Goal: Task Accomplishment & Management: Manage account settings

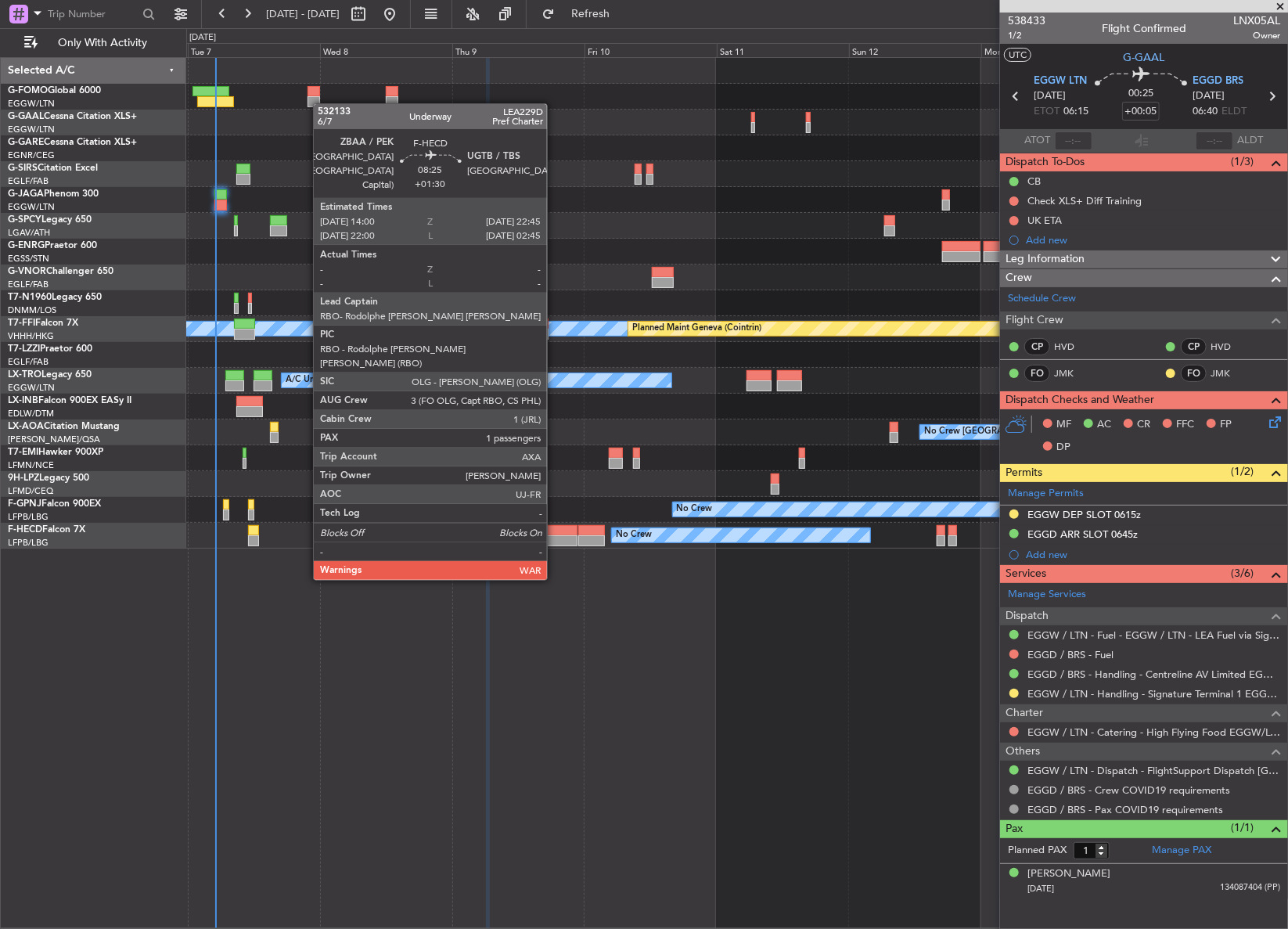
click at [554, 535] on div at bounding box center [553, 540] width 49 height 11
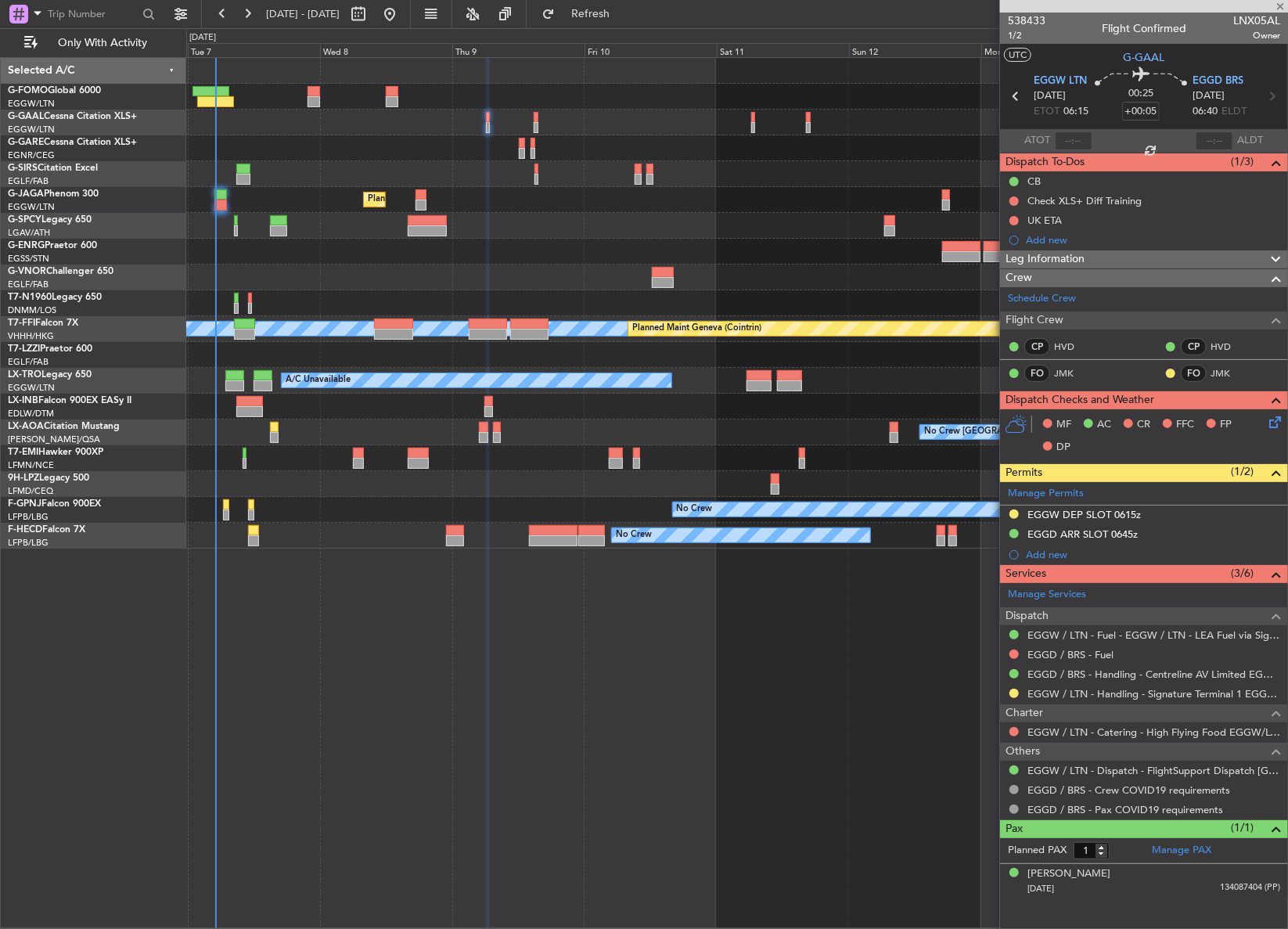
type input "+01:30"
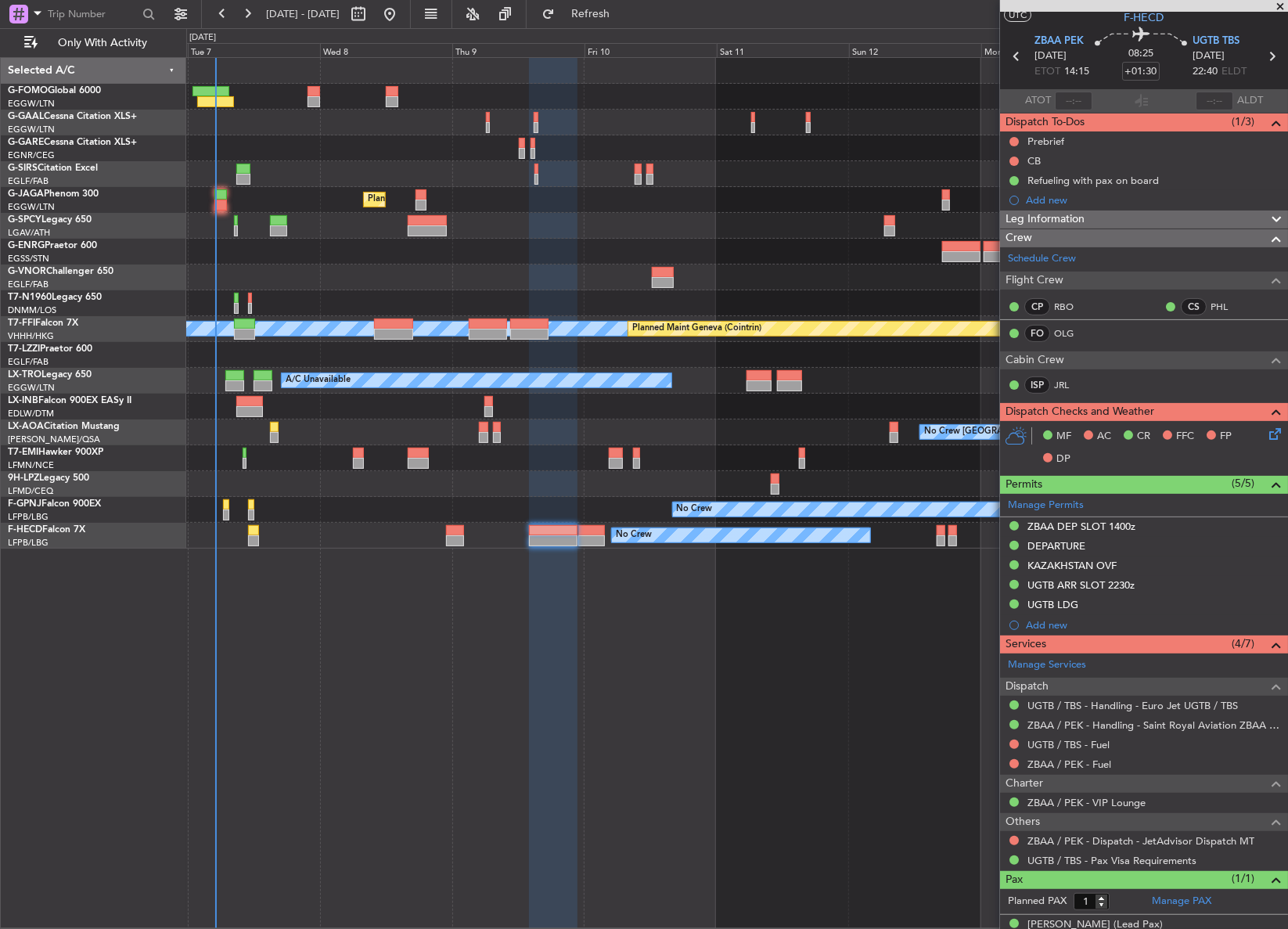
scroll to position [58, 0]
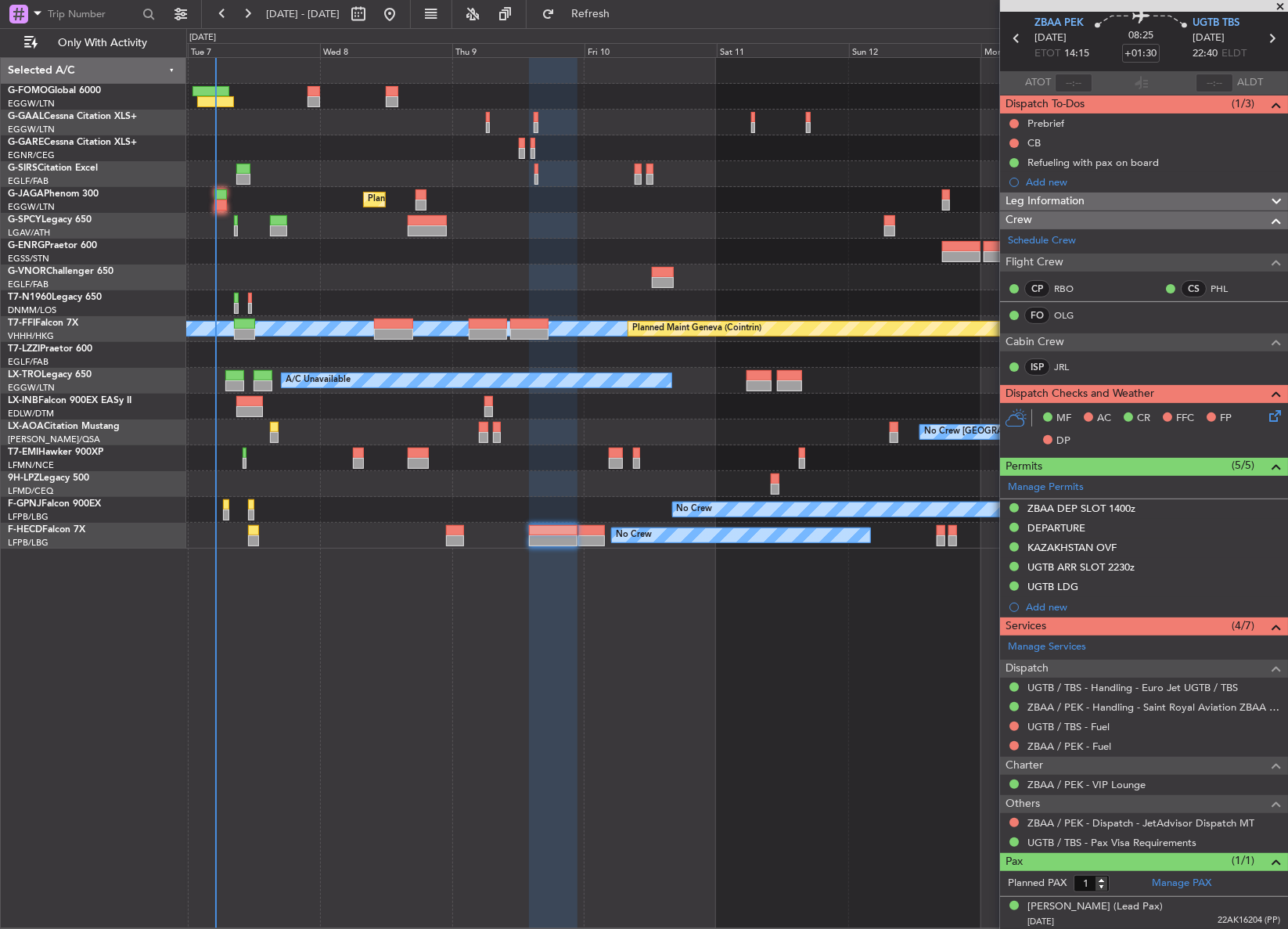
click at [1027, 205] on span "Leg Information" at bounding box center [1044, 201] width 79 height 18
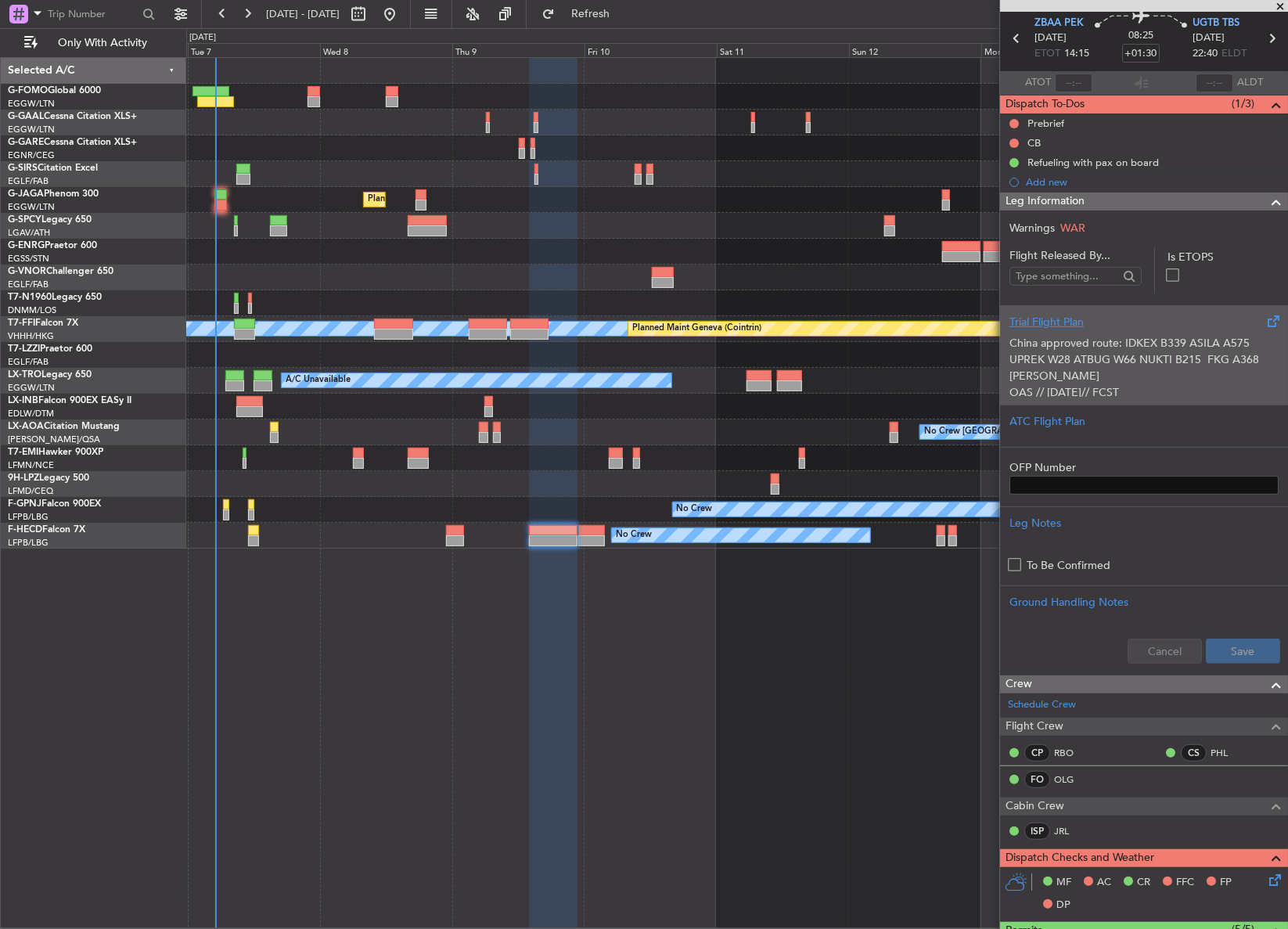
click at [1027, 359] on p "China approved route: IDKEX B339 ASILA A575 UPREK W28 ATBUG W66 NUKTI B215 FKG …" at bounding box center [1144, 359] width 270 height 49
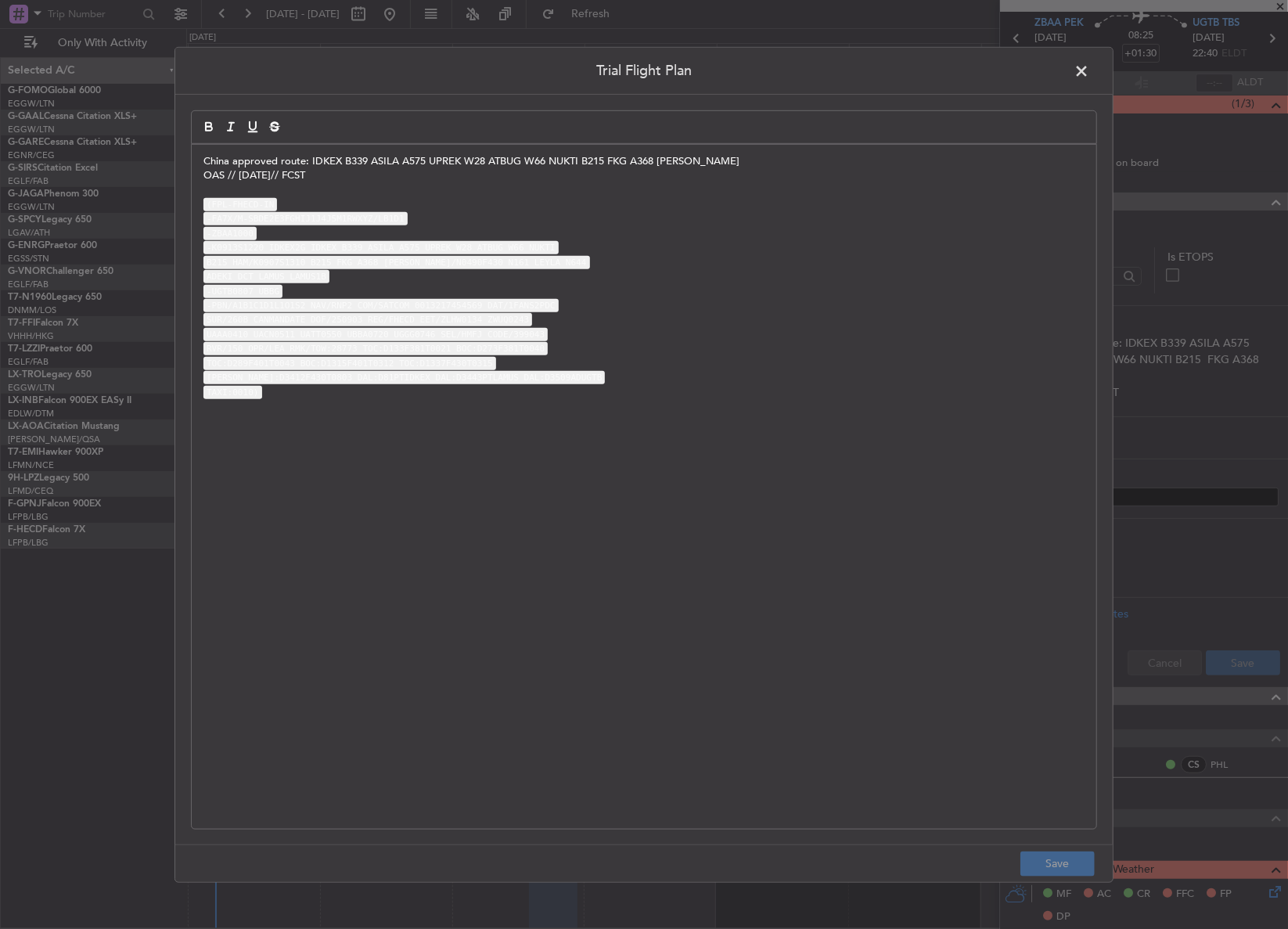
click at [204, 176] on p "OAS // [DATE]// FCST" at bounding box center [644, 175] width 881 height 14
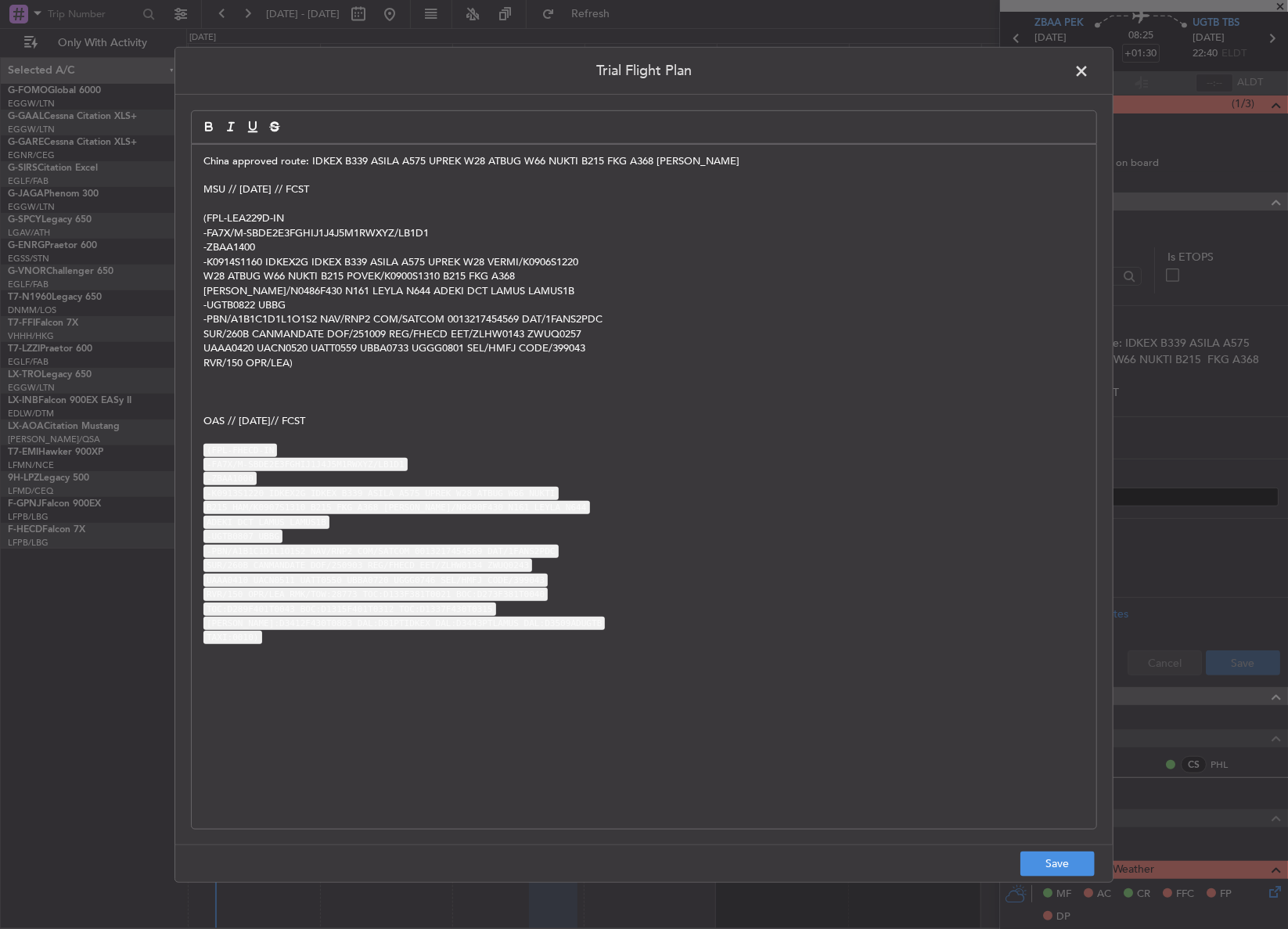
scroll to position [0, 0]
click at [1056, 868] on button "Save" at bounding box center [1057, 863] width 75 height 25
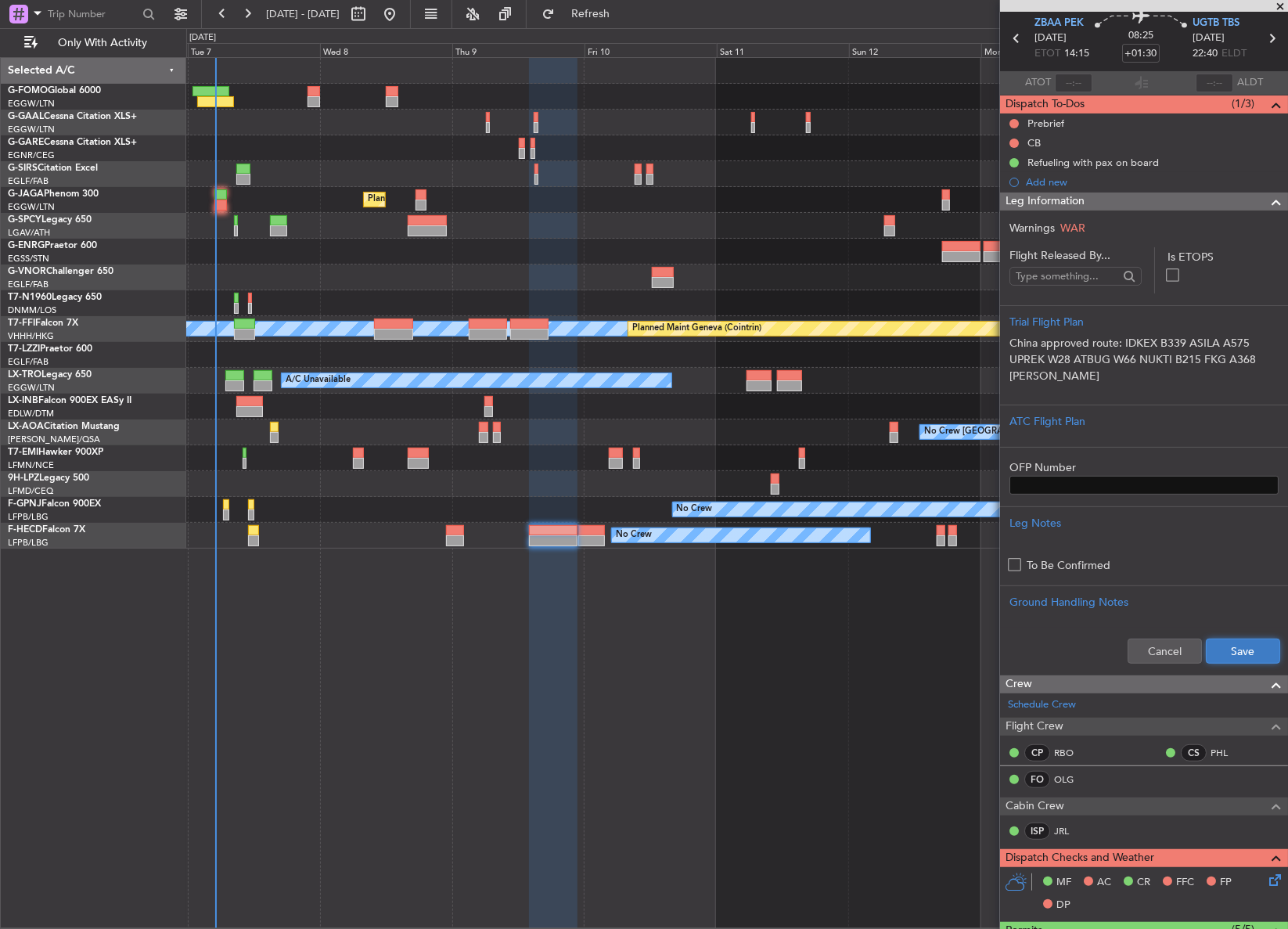
click at [1228, 658] on button "Save" at bounding box center [1243, 651] width 75 height 25
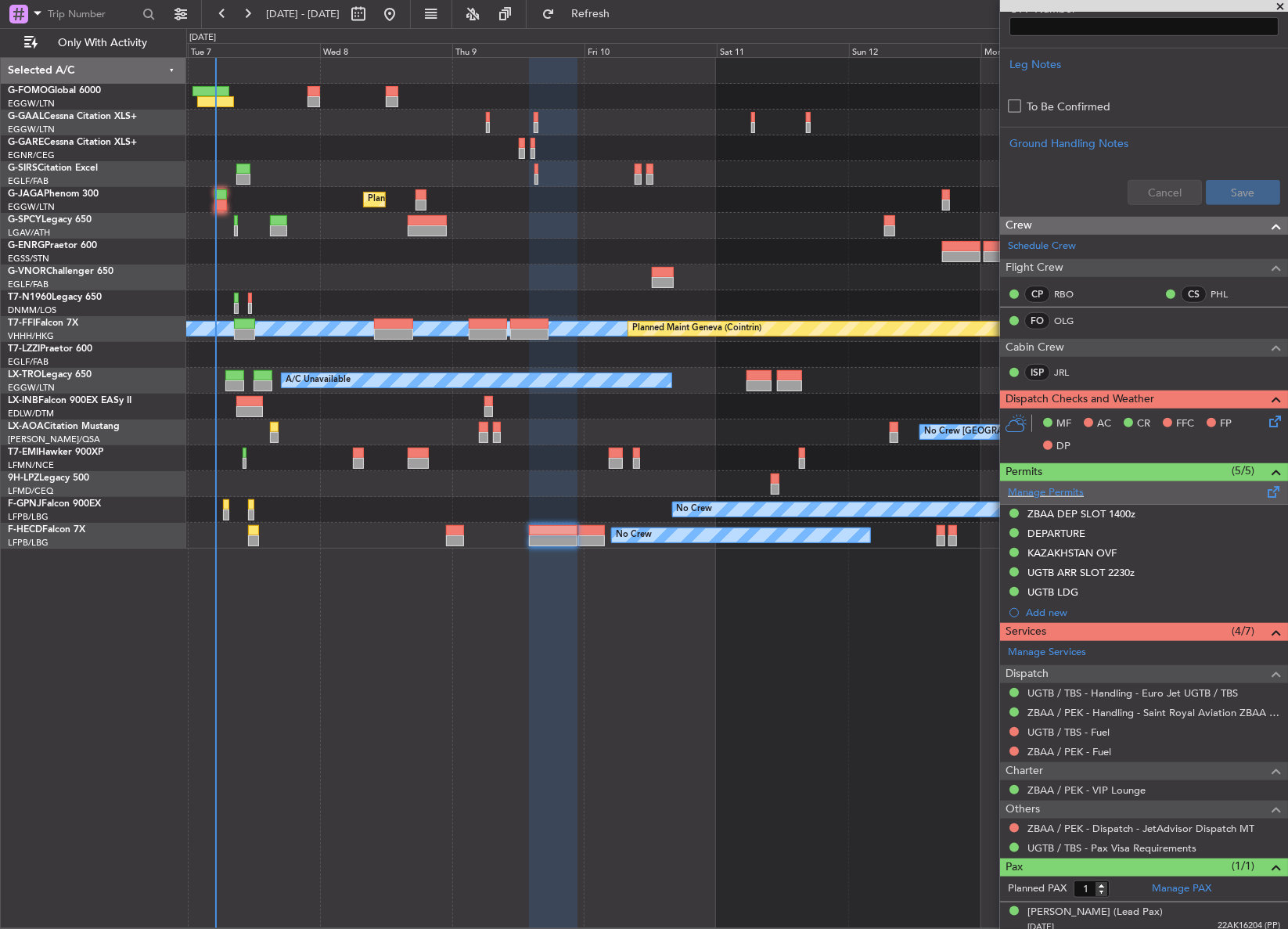
scroll to position [522, 0]
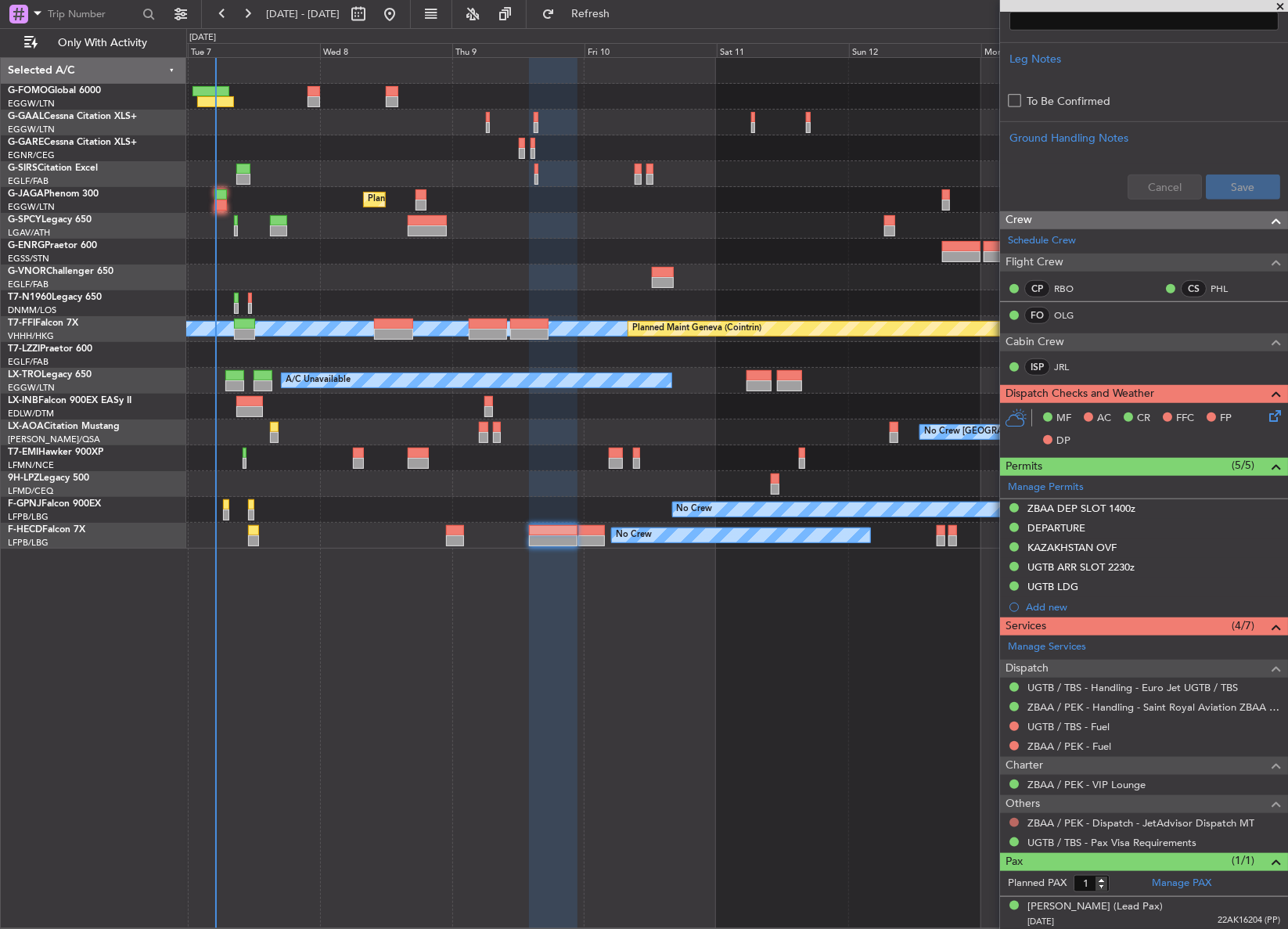
click at [1013, 822] on button at bounding box center [1014, 822] width 10 height 10
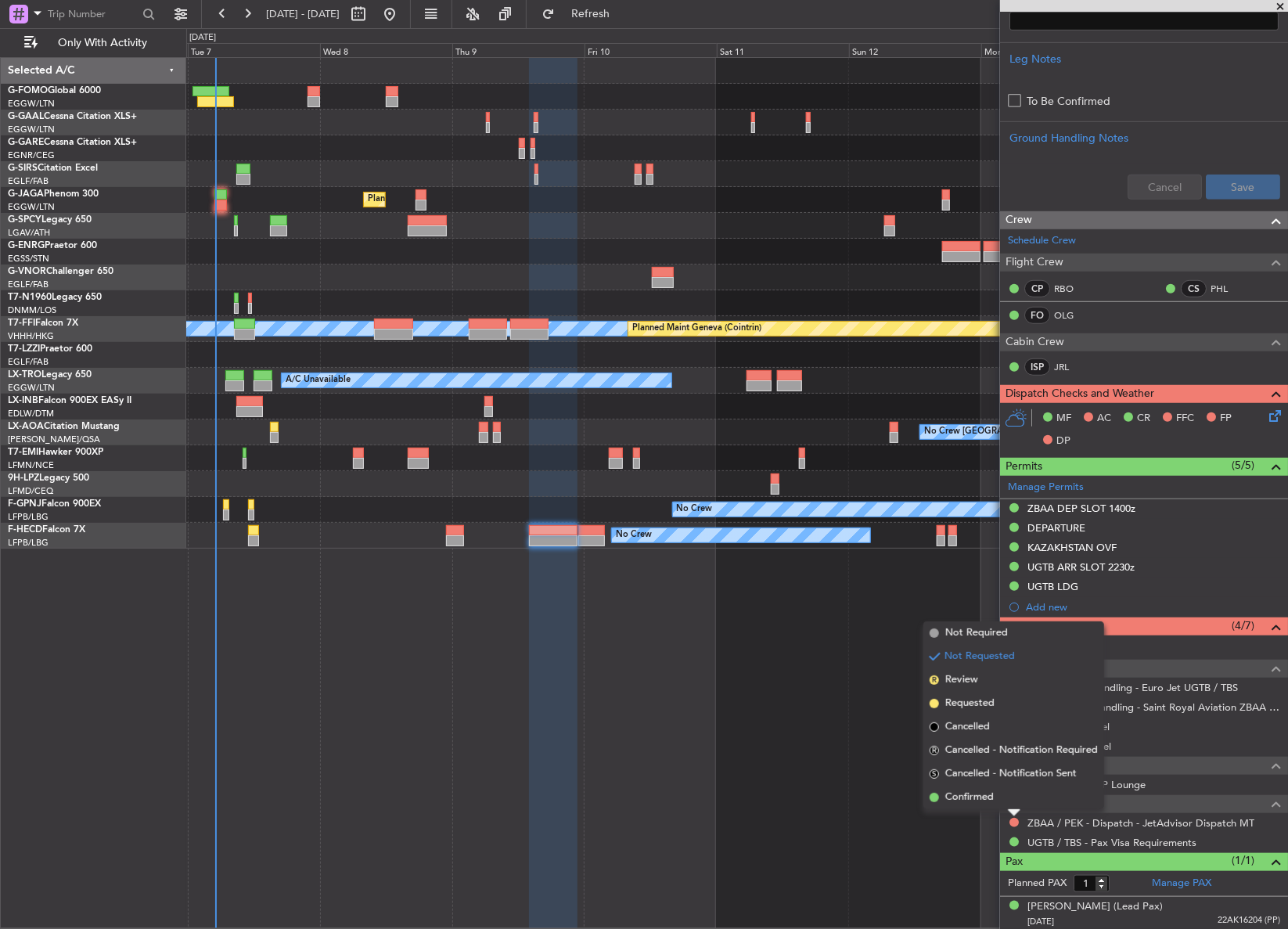
click at [988, 809] on div "Owner A/C Unavailable Owner A/C Unavailable Planned Maint [GEOGRAPHIC_DATA] ([G…" at bounding box center [737, 493] width 1102 height 872
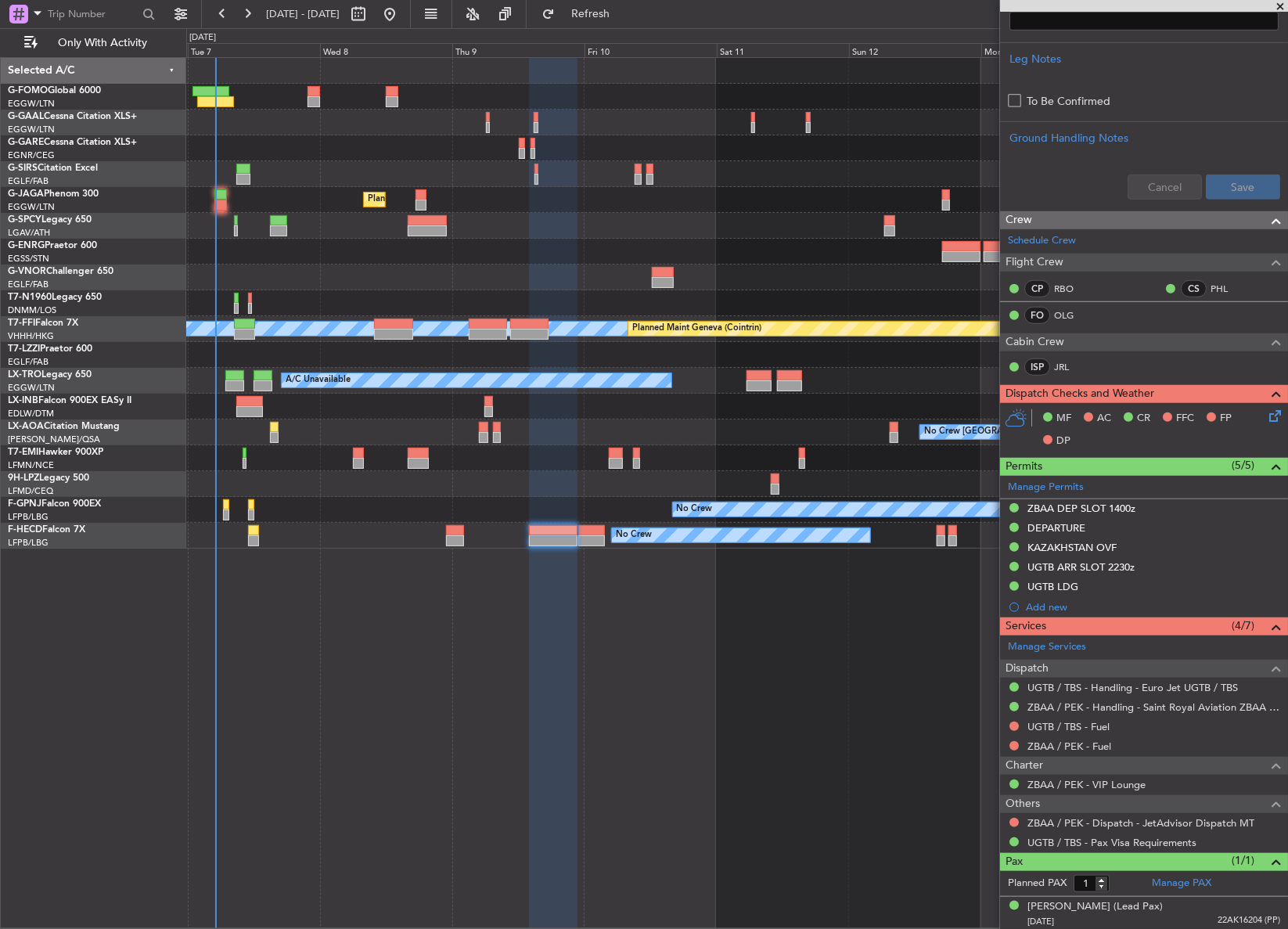
click at [1266, 424] on div "MF AC CR FFC FP DP" at bounding box center [1144, 430] width 288 height 54
click at [1266, 419] on icon at bounding box center [1272, 413] width 12 height 12
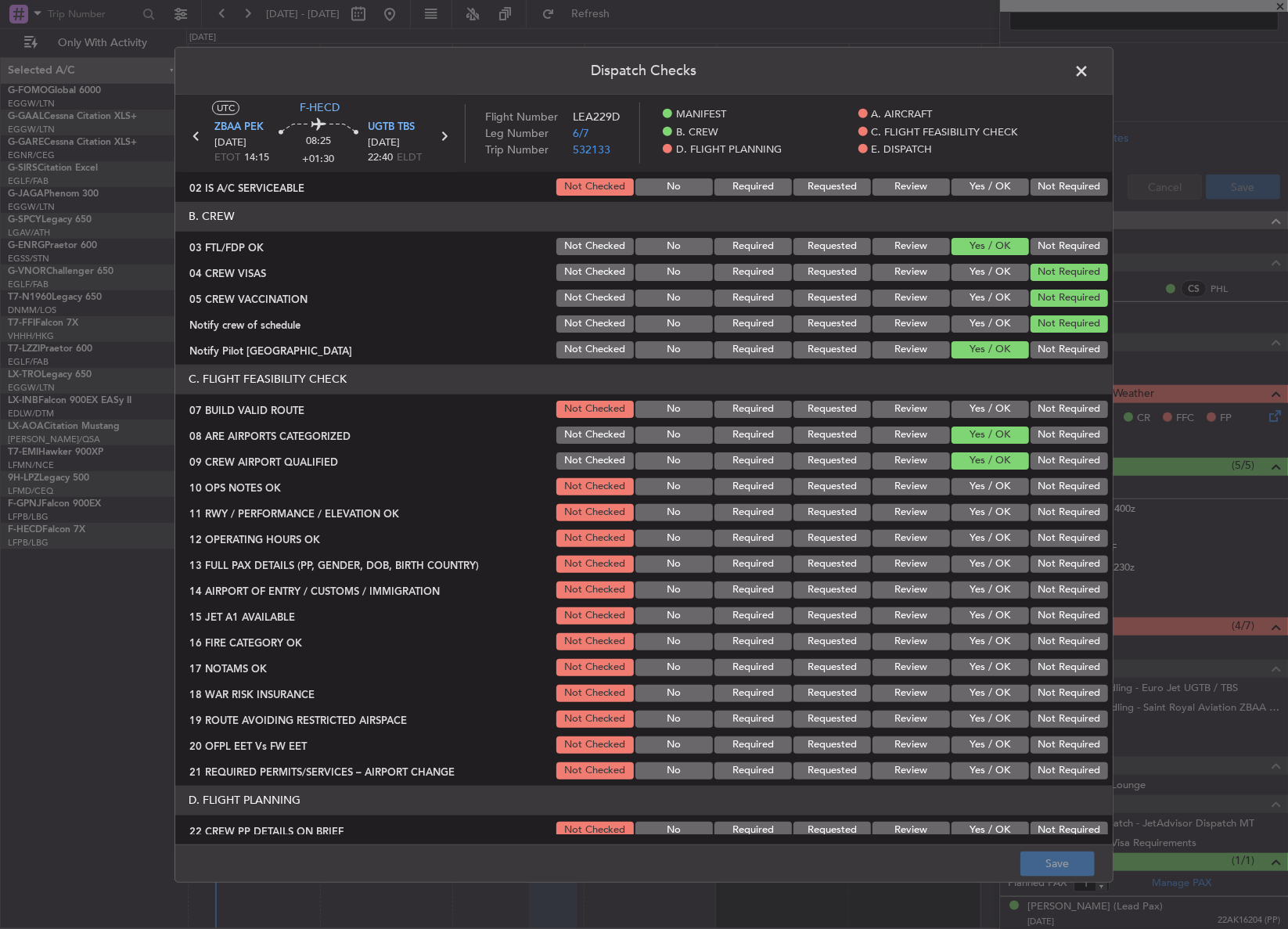
scroll to position [141, 0]
click at [986, 404] on button "Yes / OK" at bounding box center [990, 408] width 77 height 17
click at [979, 480] on button "Yes / OK" at bounding box center [990, 486] width 77 height 17
click at [978, 503] on button "Yes / OK" at bounding box center [990, 511] width 77 height 17
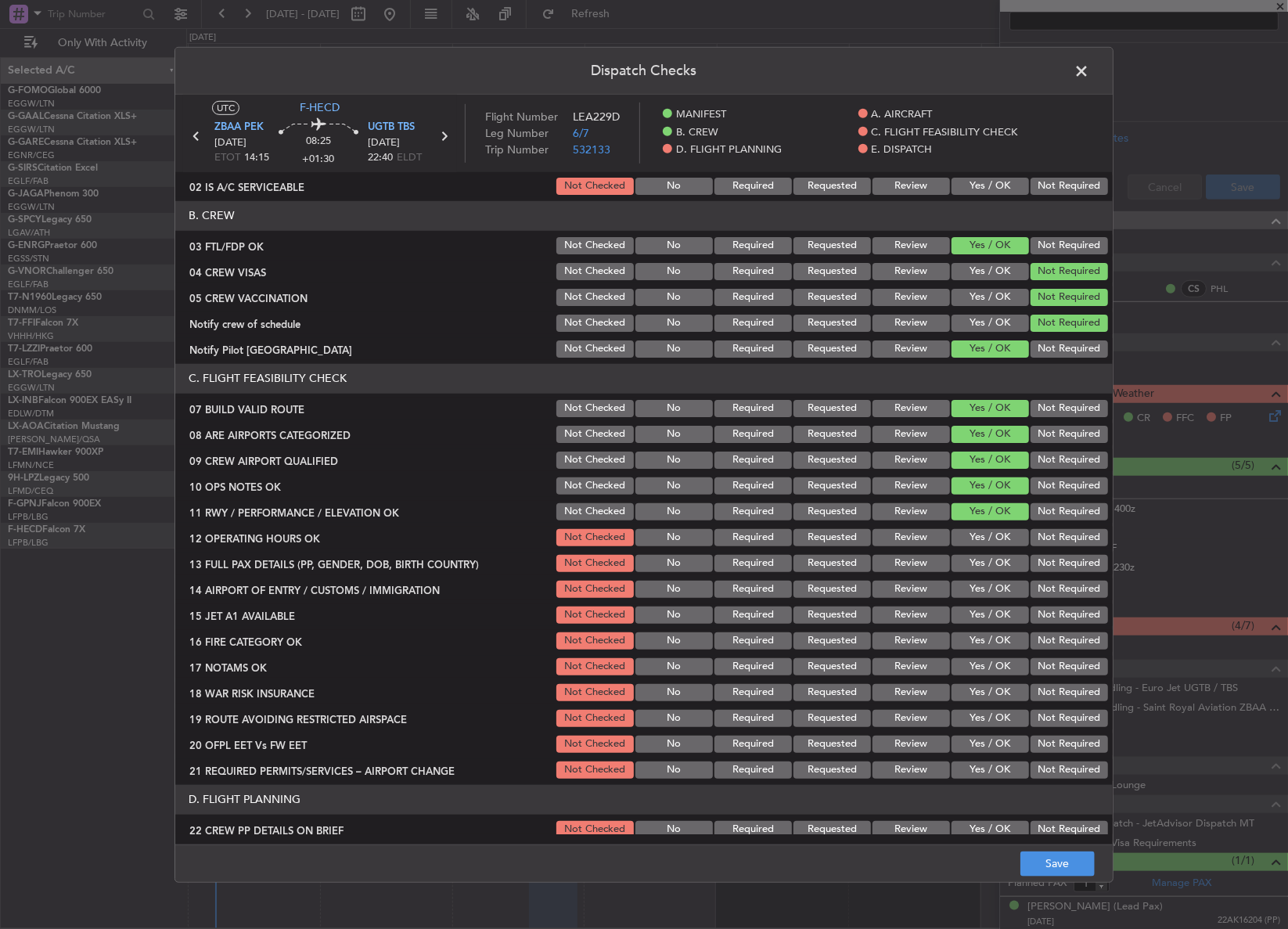
click at [991, 536] on button "Yes / OK" at bounding box center [990, 537] width 77 height 17
click at [988, 562] on button "Yes / OK" at bounding box center [990, 563] width 77 height 17
click at [981, 590] on button "Yes / OK" at bounding box center [990, 589] width 77 height 17
click at [981, 613] on button "Yes / OK" at bounding box center [990, 615] width 77 height 17
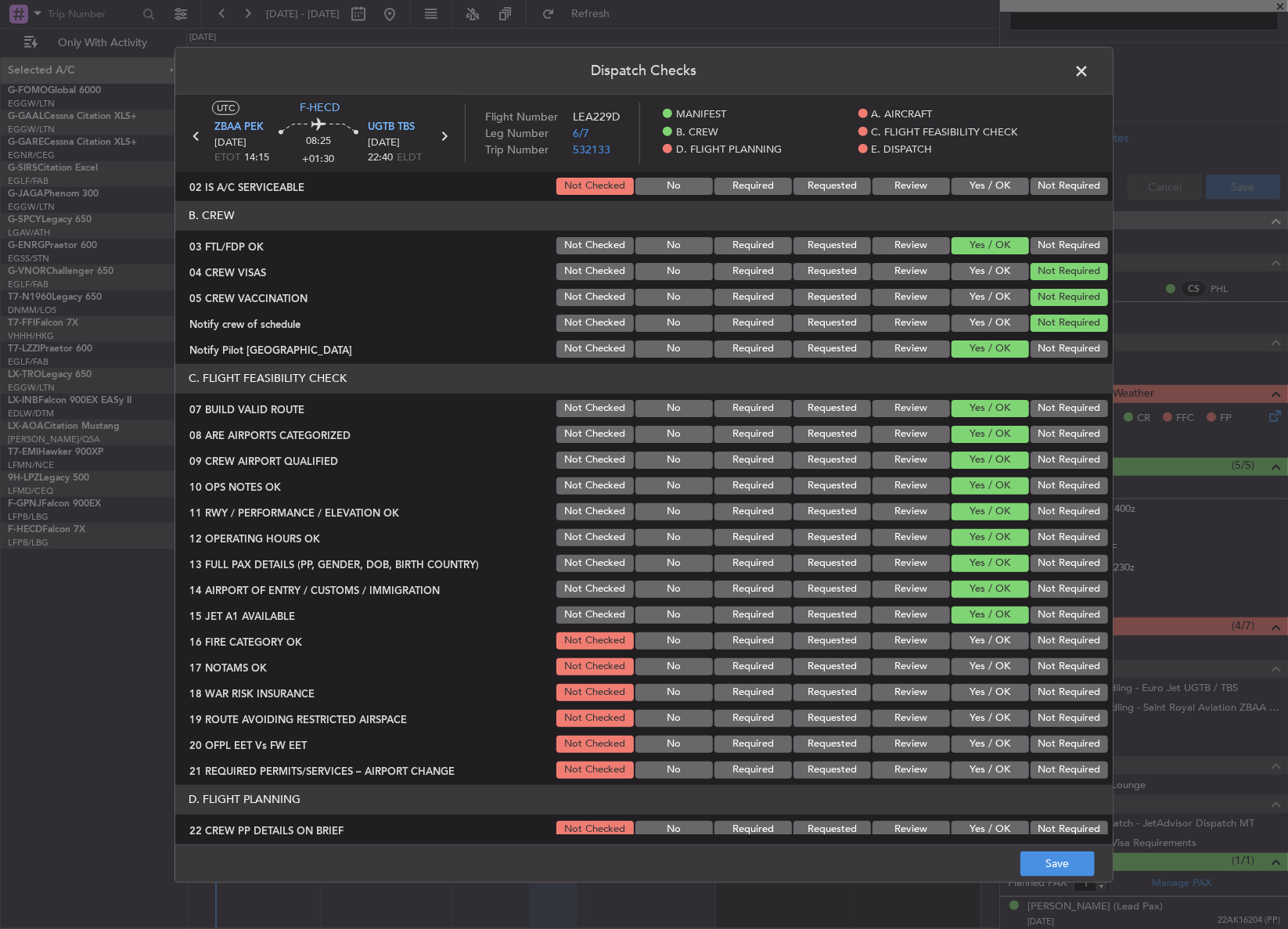
click at [978, 643] on button "Yes / OK" at bounding box center [990, 640] width 77 height 17
click at [981, 661] on button "Yes / OK" at bounding box center [990, 666] width 77 height 17
click at [1042, 696] on button "Not Required" at bounding box center [1069, 692] width 77 height 17
click at [985, 693] on button "Yes / OK" at bounding box center [990, 692] width 77 height 17
drag, startPoint x: 989, startPoint y: 710, endPoint x: 988, endPoint y: 719, distance: 9.1
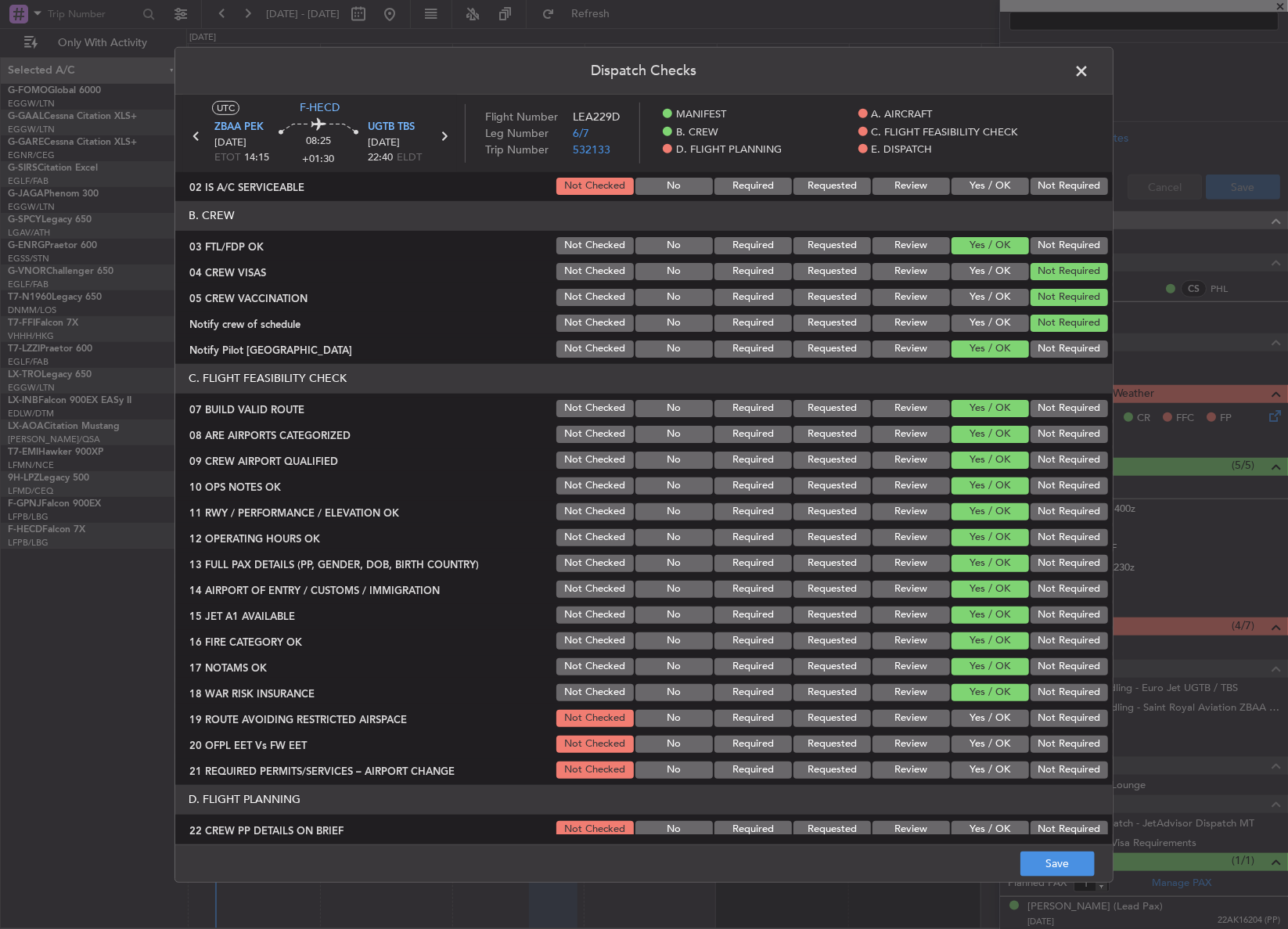
click at [990, 710] on button "Yes / OK" at bounding box center [990, 718] width 77 height 17
click at [984, 752] on div "Yes / OK" at bounding box center [988, 744] width 79 height 22
click at [983, 769] on button "Yes / OK" at bounding box center [990, 770] width 77 height 17
click at [972, 736] on button "Yes / OK" at bounding box center [990, 744] width 77 height 17
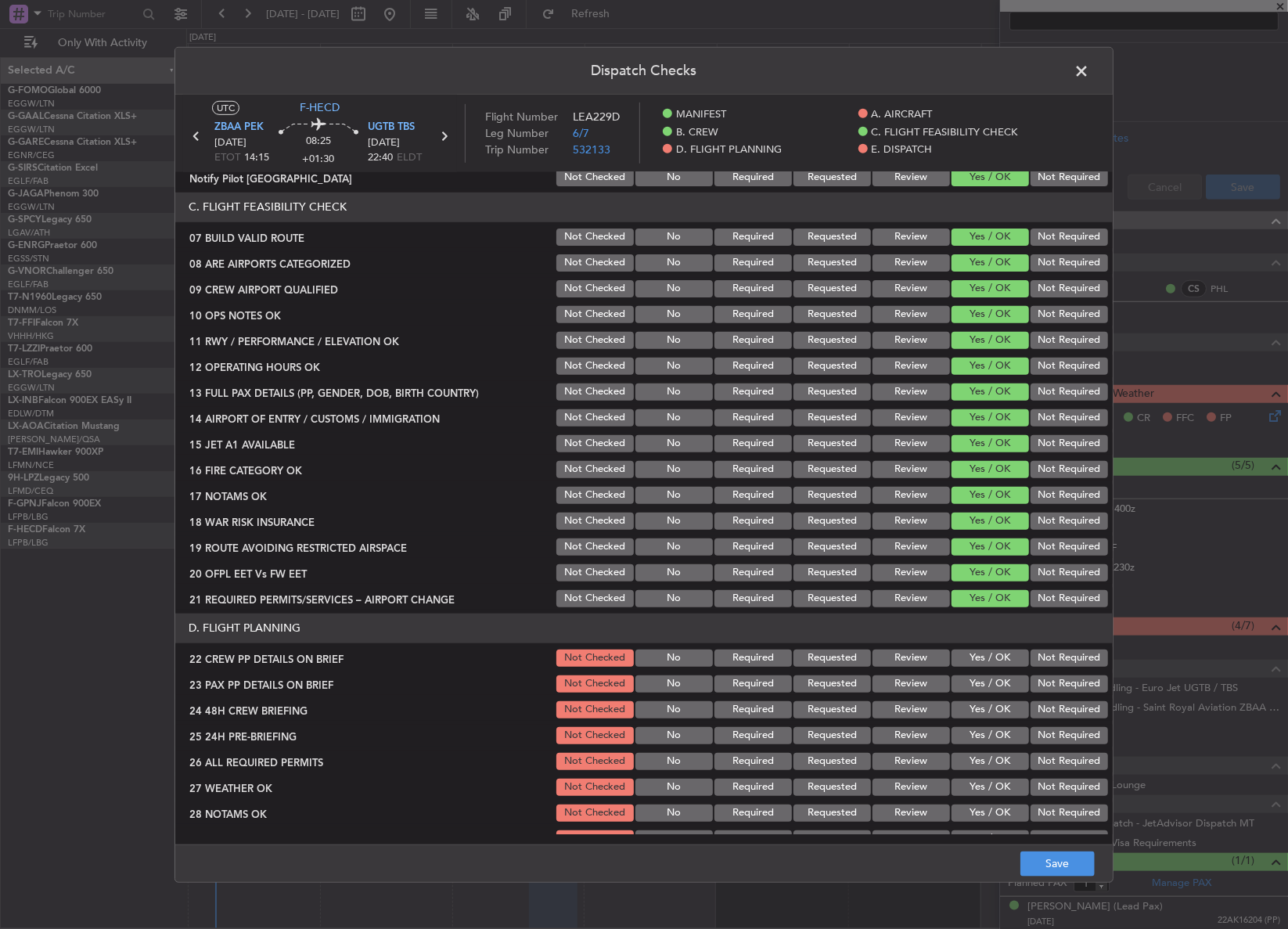
scroll to position [426, 0]
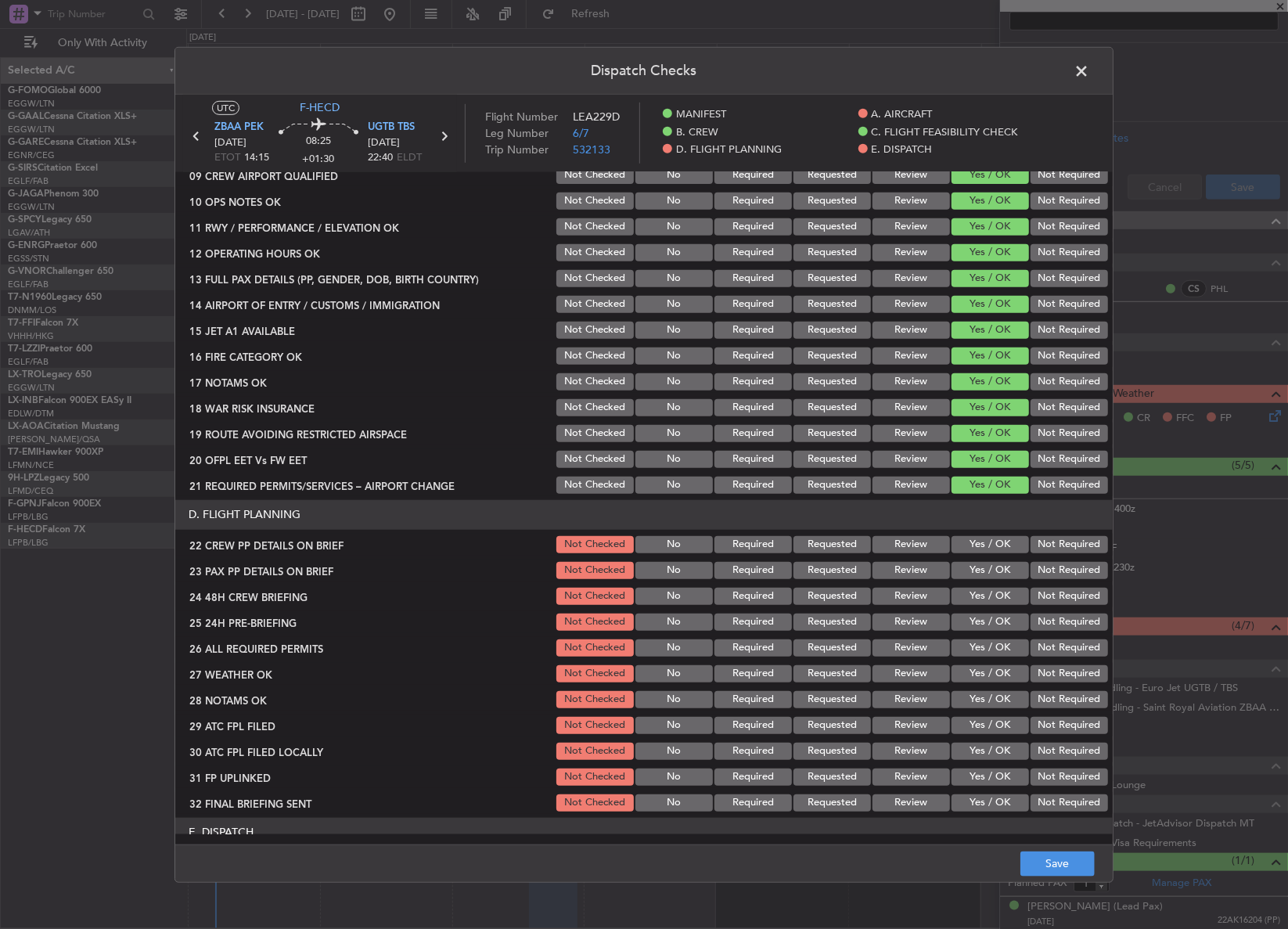
click at [996, 545] on button "Yes / OK" at bounding box center [990, 544] width 77 height 17
click at [986, 571] on button "Yes / OK" at bounding box center [990, 570] width 77 height 17
click at [977, 588] on button "Yes / OK" at bounding box center [990, 596] width 77 height 17
click at [1033, 614] on button "Not Required" at bounding box center [1069, 622] width 77 height 17
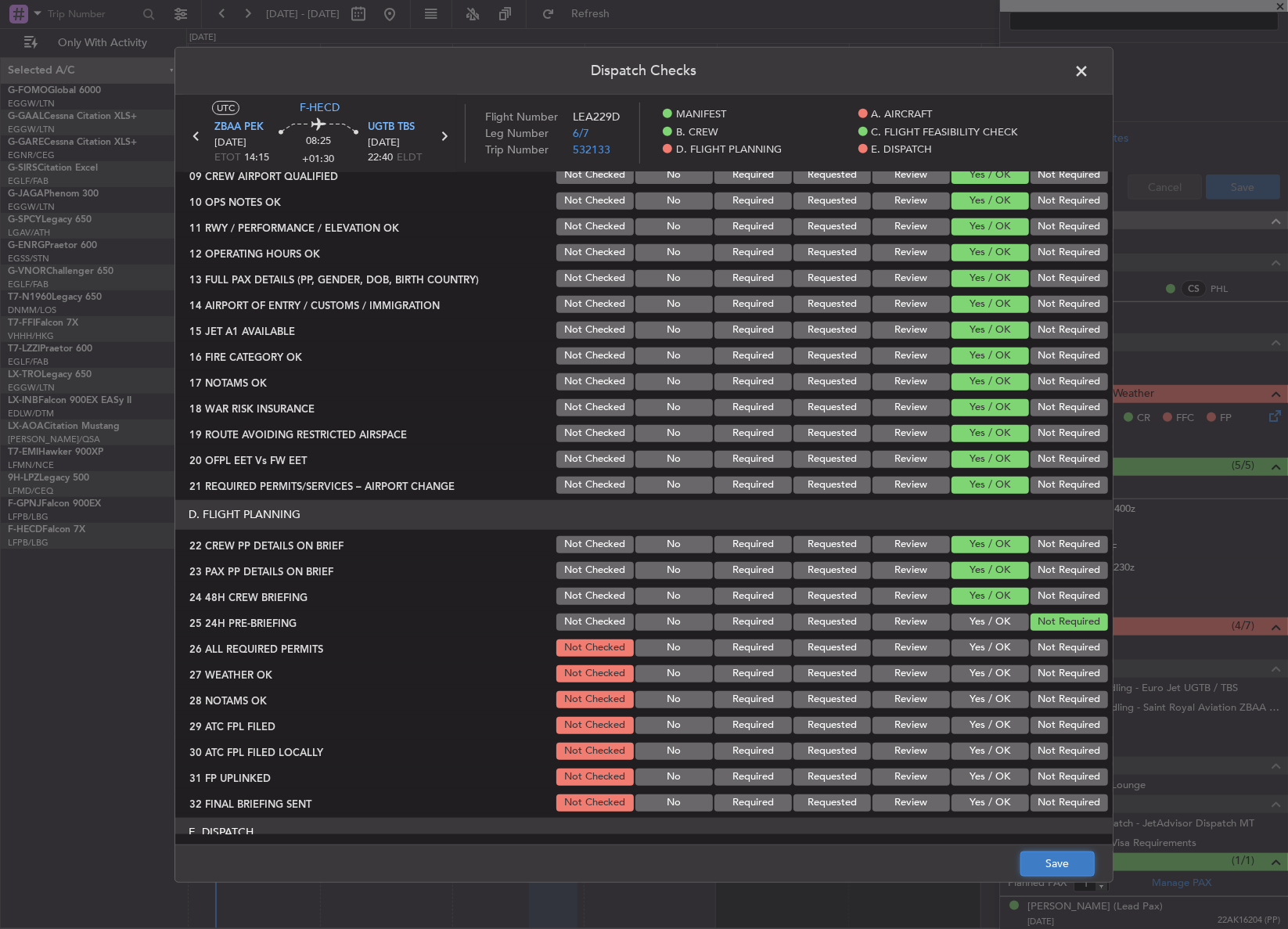
click at [1049, 866] on button "Save" at bounding box center [1057, 863] width 75 height 25
click at [1090, 78] on span at bounding box center [1090, 75] width 0 height 31
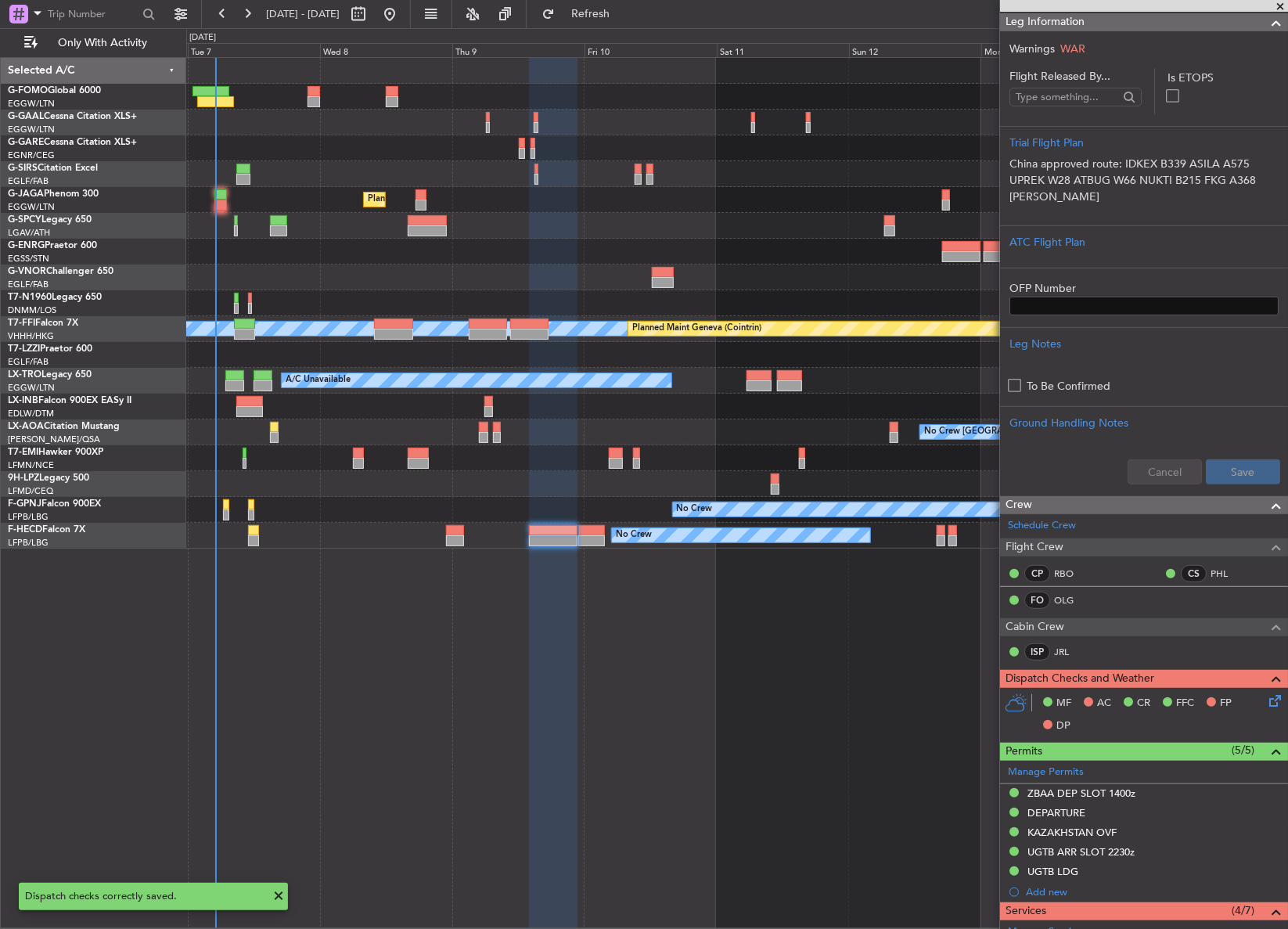
scroll to position [166, 0]
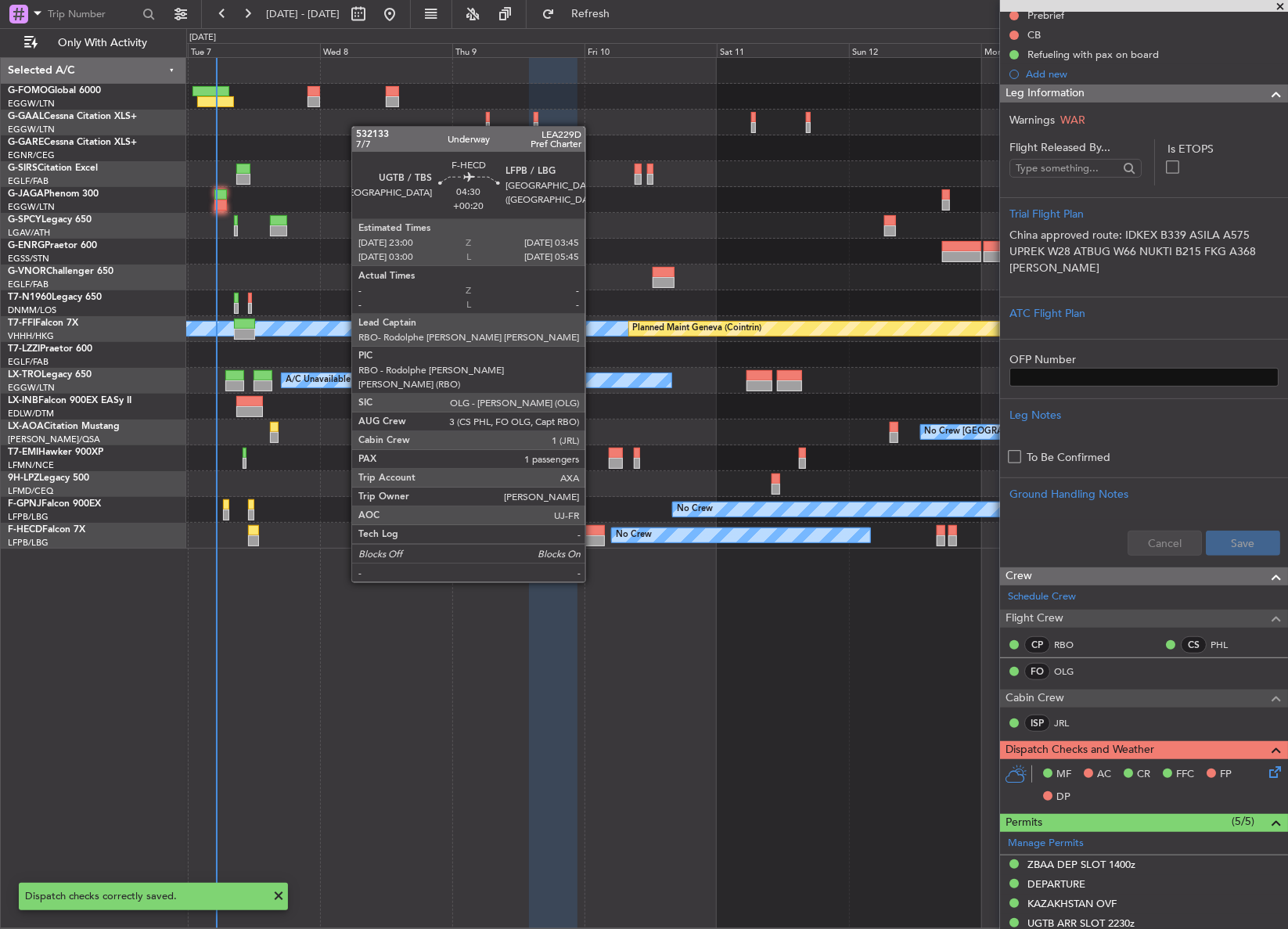
click at [592, 538] on div at bounding box center [591, 540] width 27 height 11
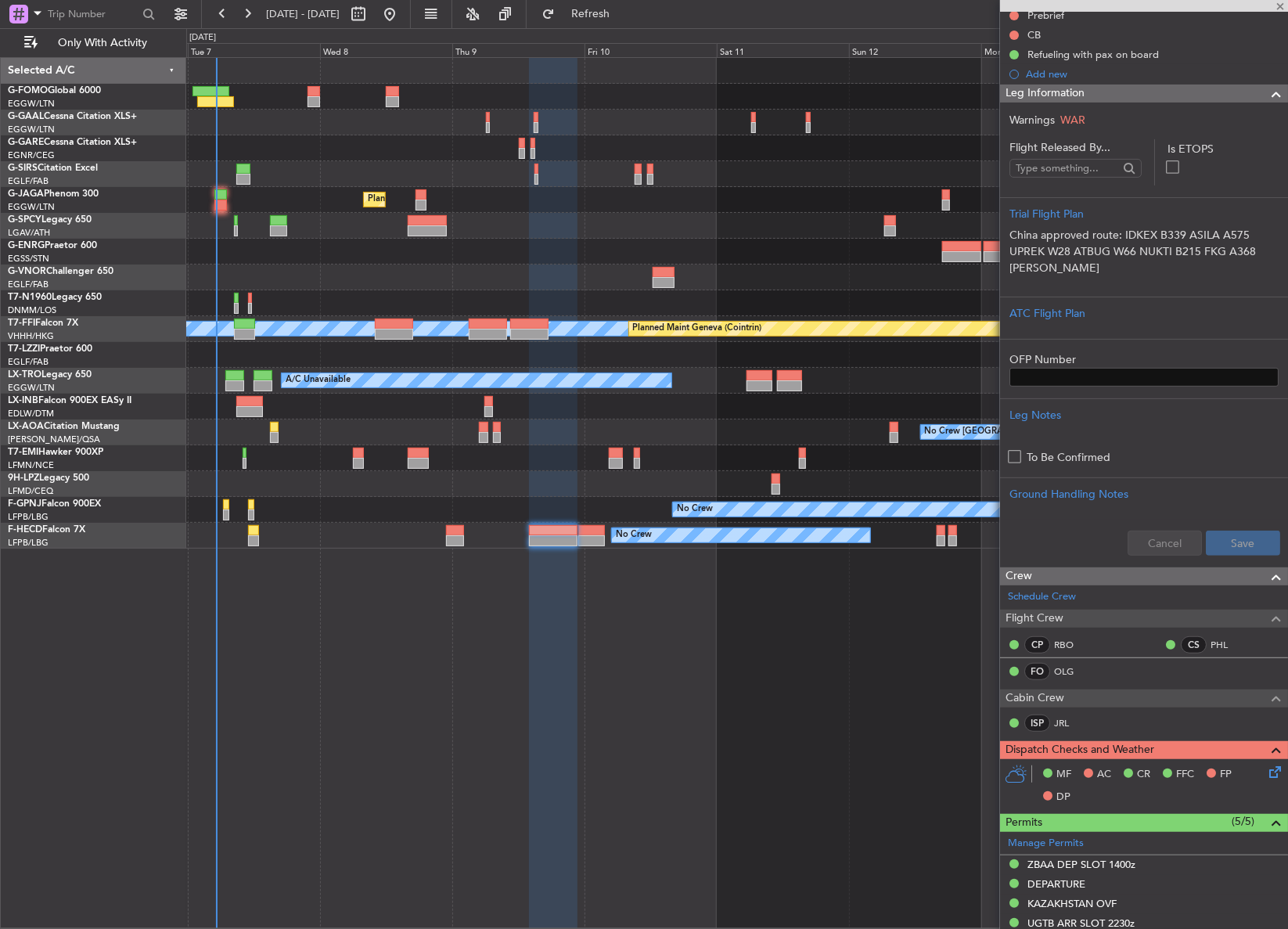
type input "+00:20"
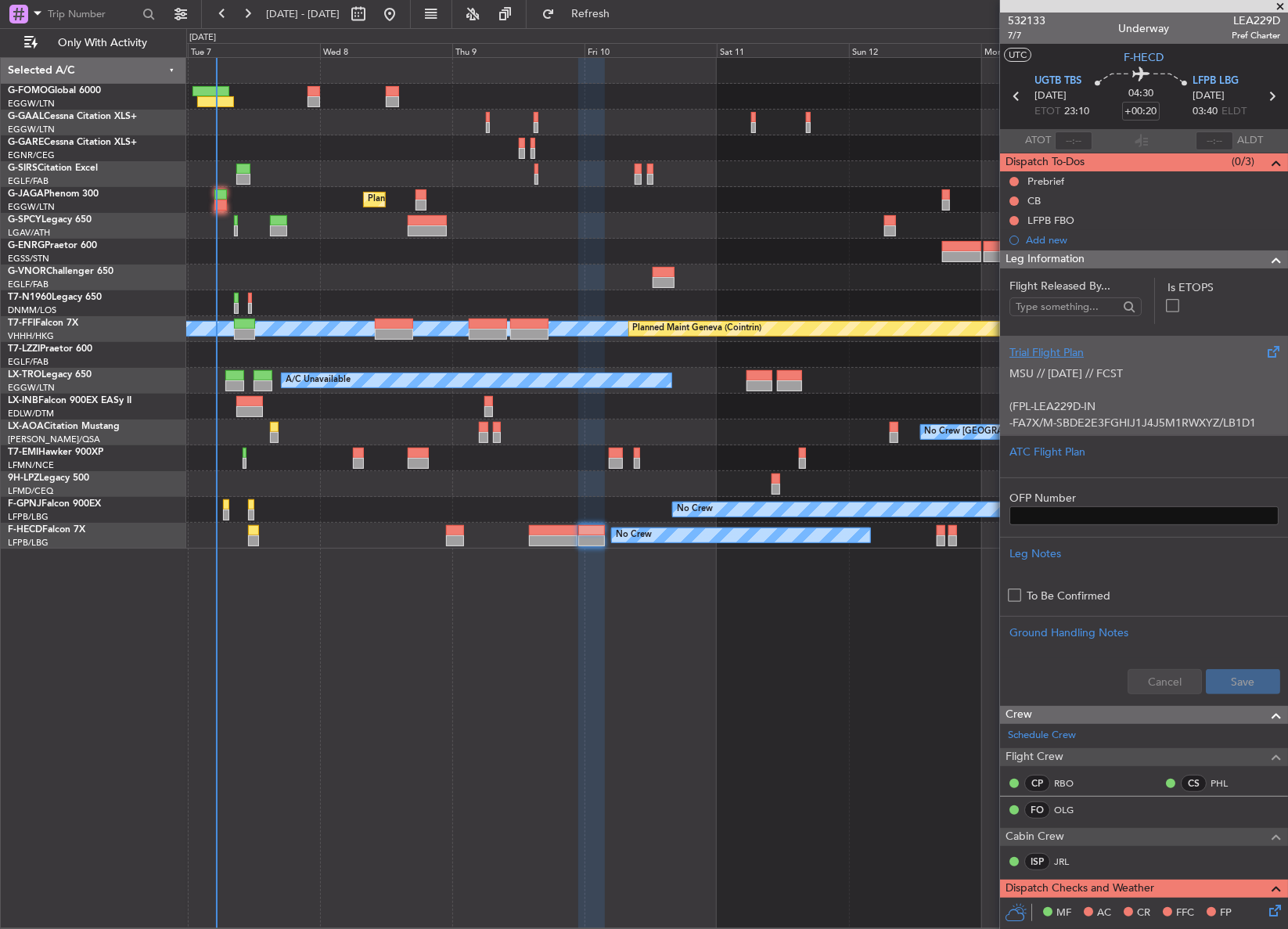
click at [1056, 382] on p at bounding box center [1144, 390] width 270 height 16
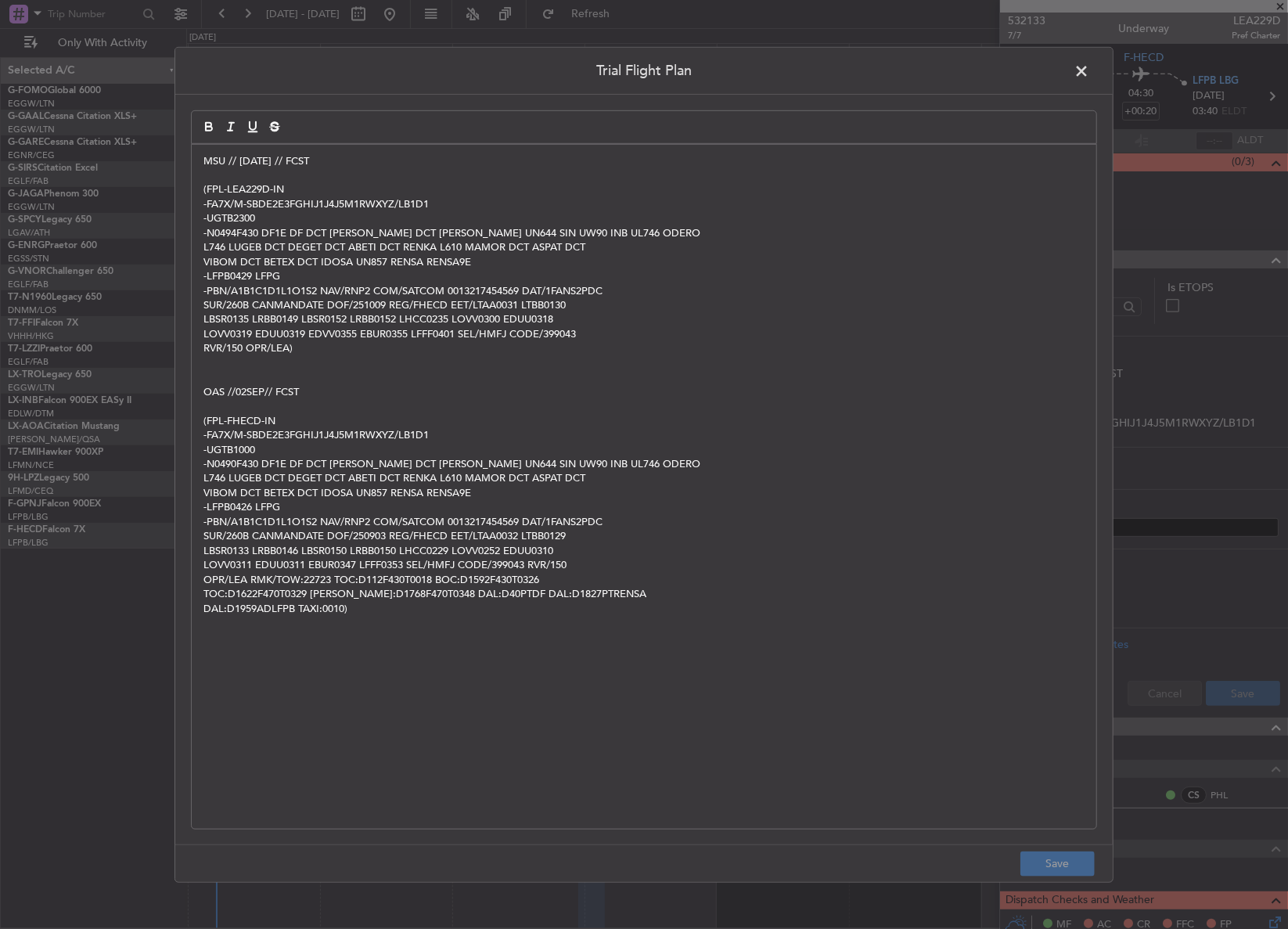
click at [204, 159] on p "MSU // [DATE] // FCST" at bounding box center [644, 160] width 881 height 14
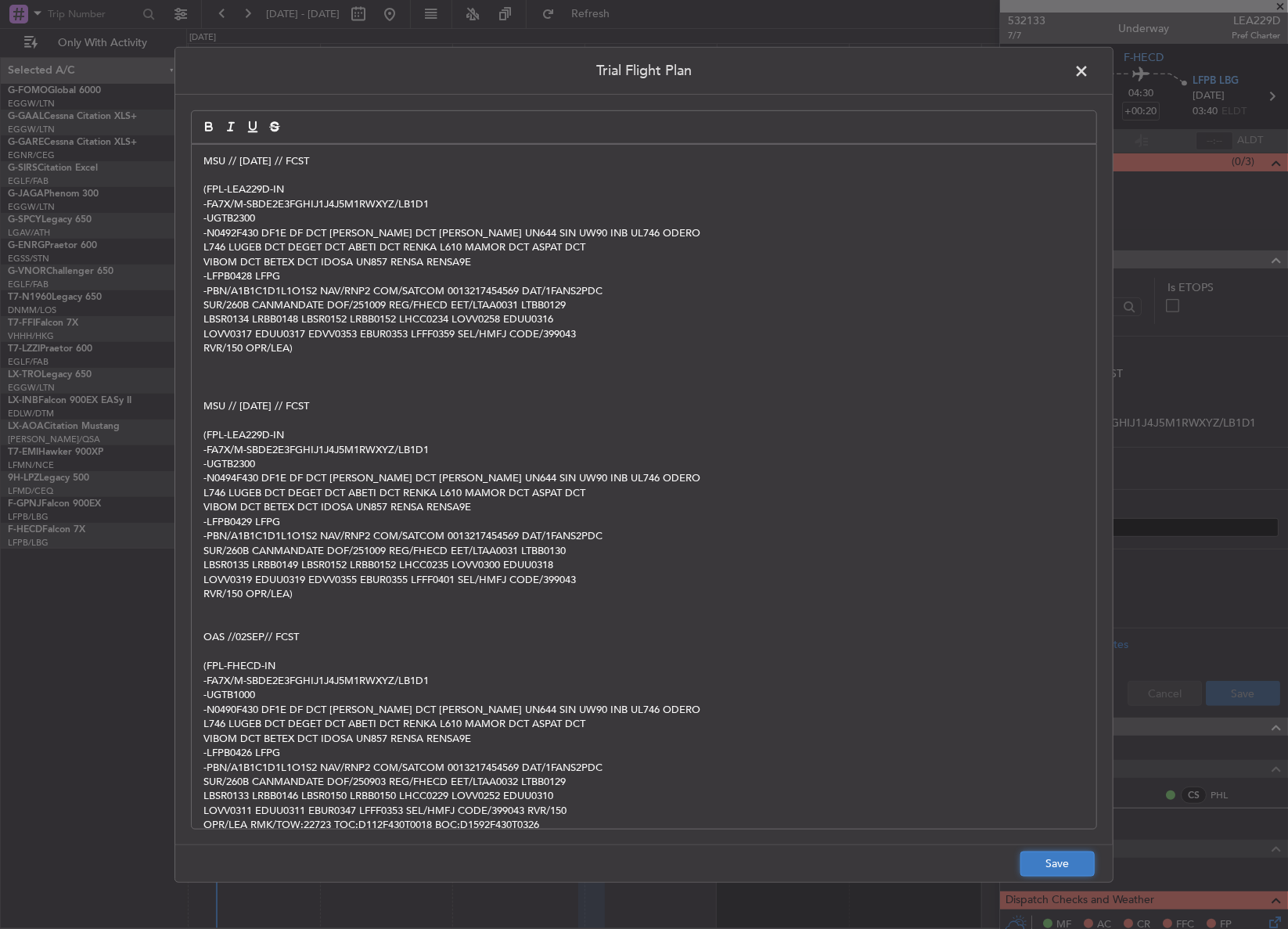
click at [1050, 860] on button "Save" at bounding box center [1057, 863] width 75 height 25
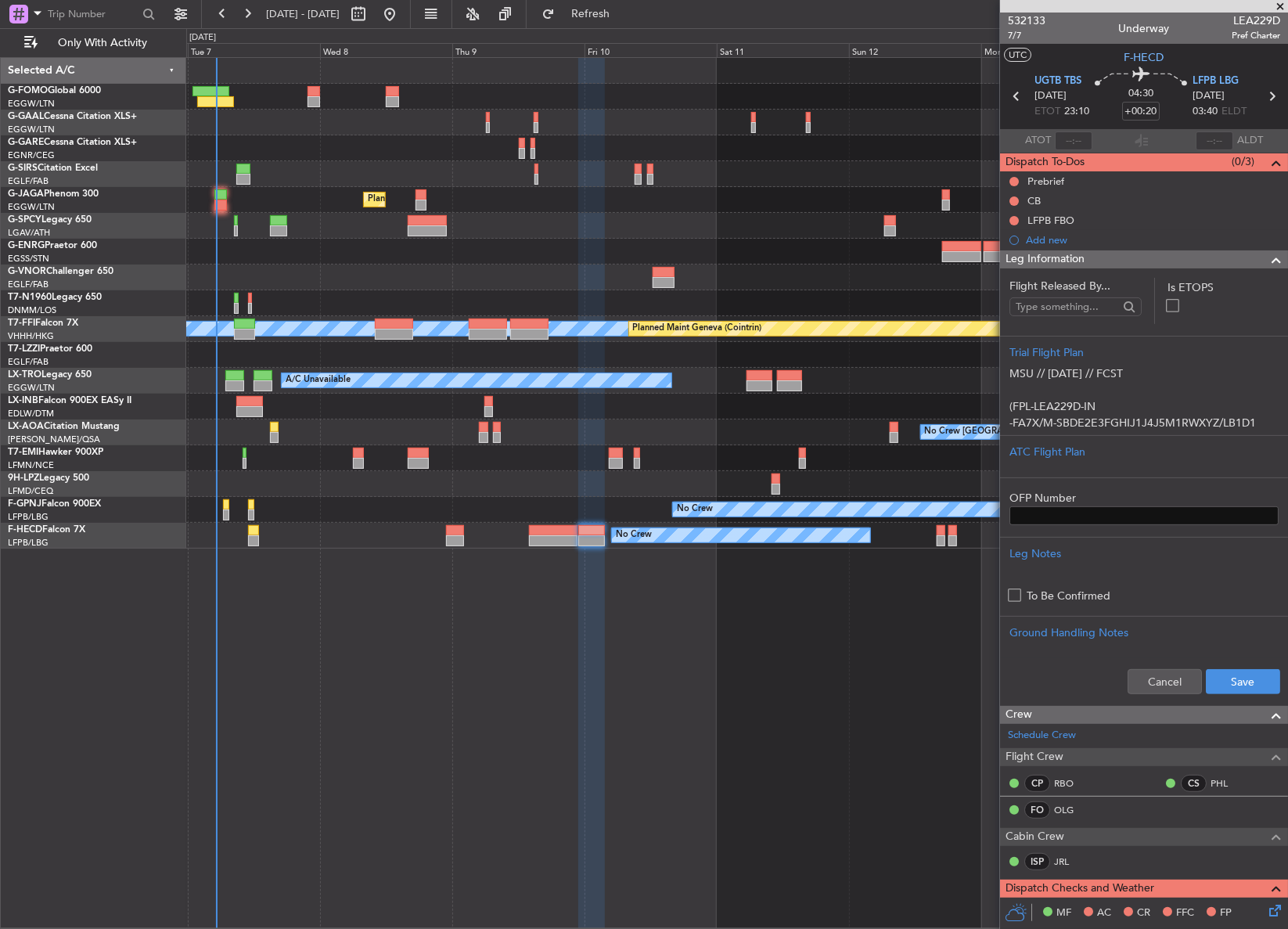
click at [1213, 697] on div "Cancel Save" at bounding box center [1144, 681] width 288 height 47
click at [1214, 679] on button "Save" at bounding box center [1243, 681] width 75 height 25
click at [1015, 205] on mat-tooltip-component "Not Started" at bounding box center [1014, 226] width 75 height 42
click at [1014, 200] on button at bounding box center [1014, 201] width 10 height 10
drag, startPoint x: 1005, startPoint y: 273, endPoint x: 1003, endPoint y: 210, distance: 63.0
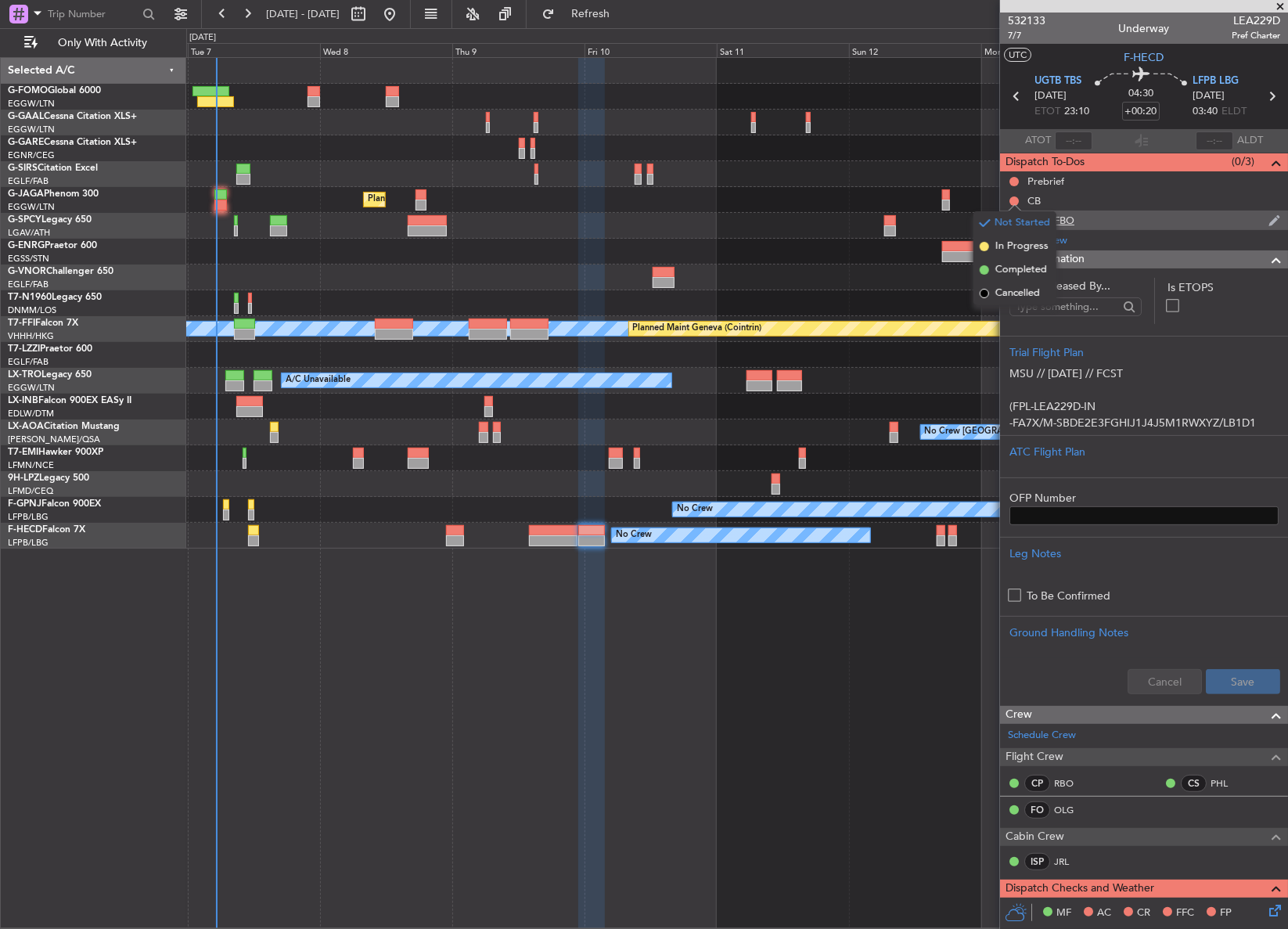
click at [1005, 273] on span "Completed" at bounding box center [1021, 270] width 52 height 16
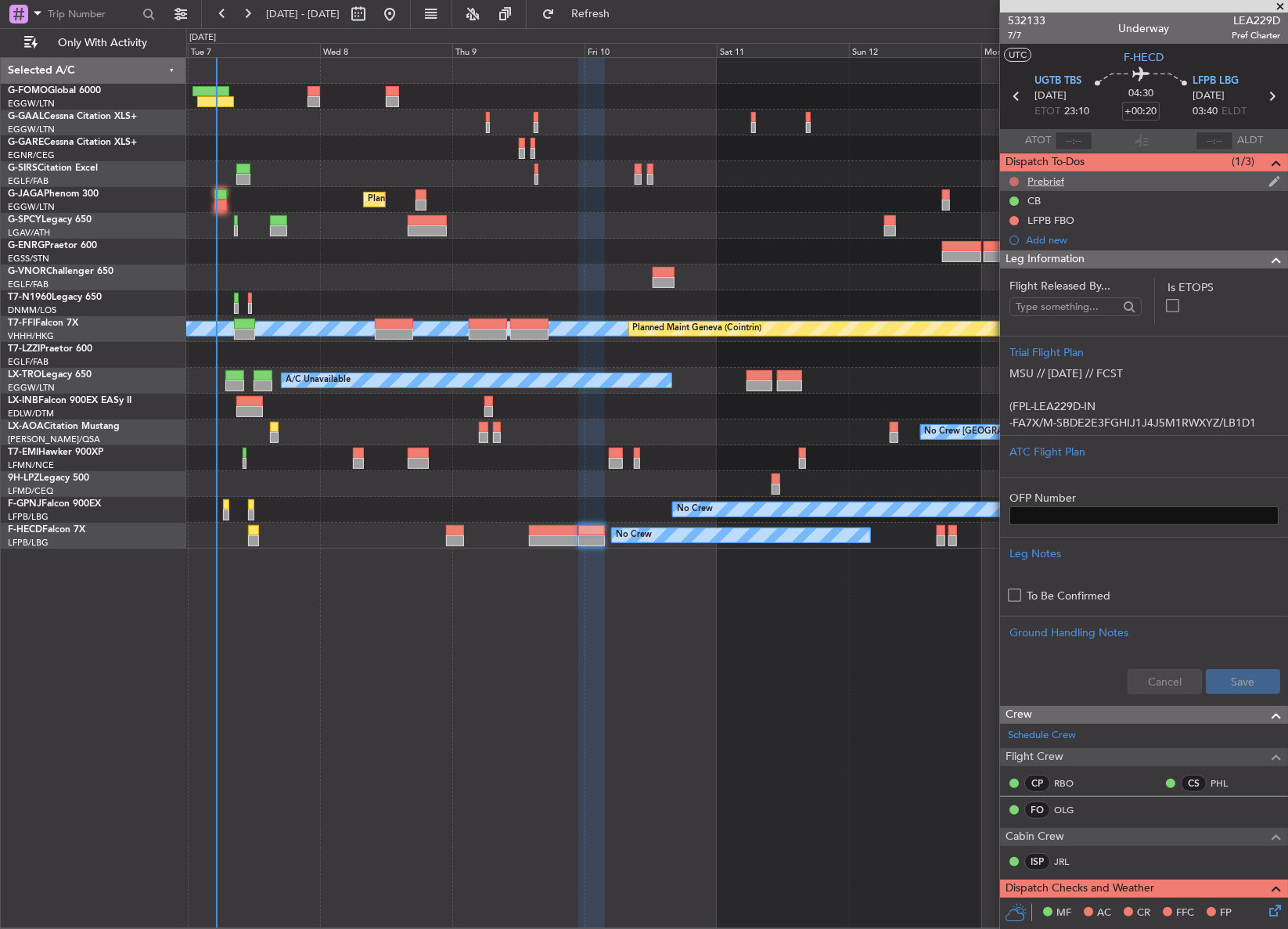
click at [1012, 184] on button at bounding box center [1014, 181] width 10 height 10
click at [1002, 228] on span "In Progress" at bounding box center [1021, 227] width 53 height 16
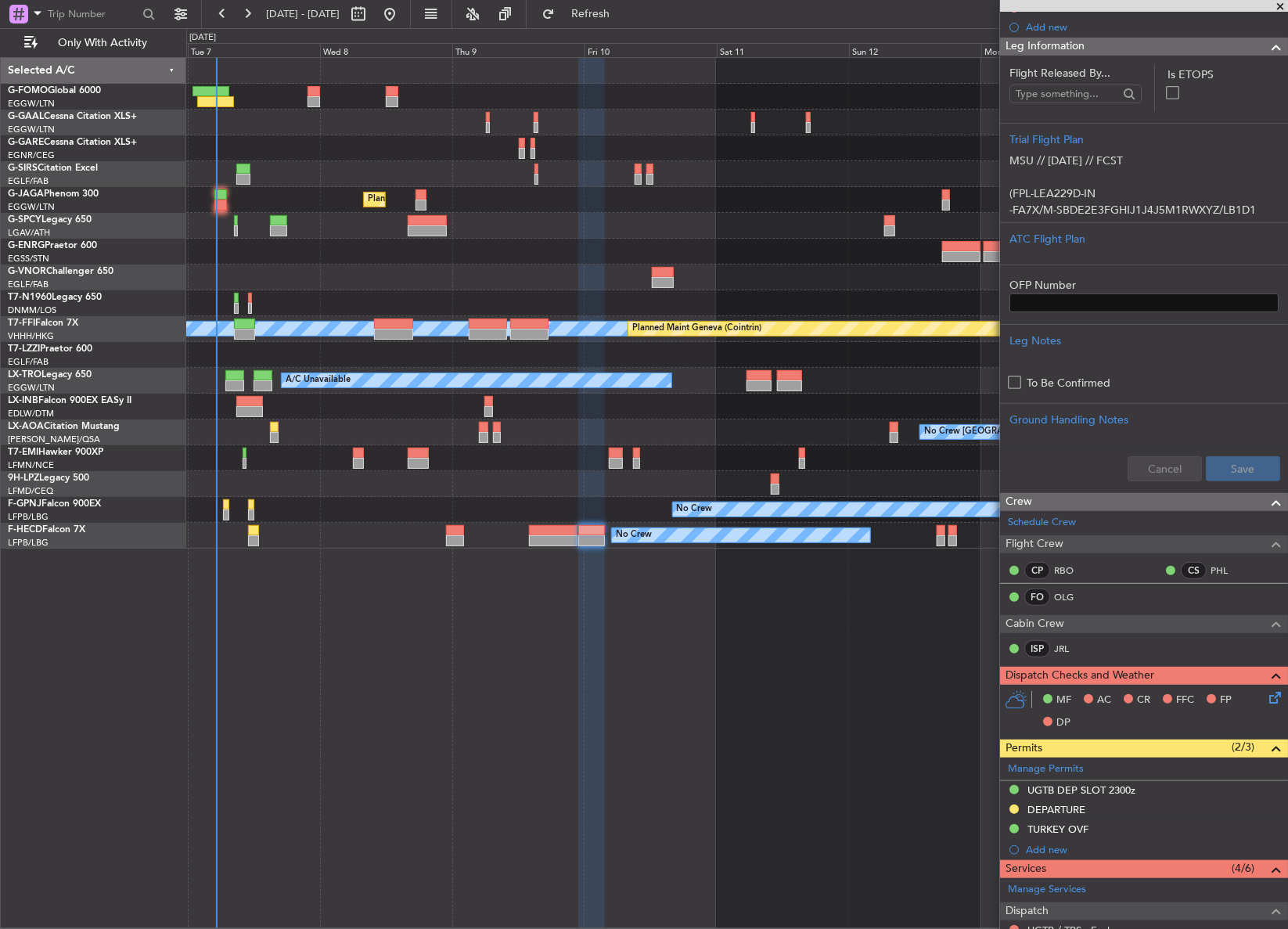
click at [1266, 700] on icon at bounding box center [1272, 694] width 12 height 12
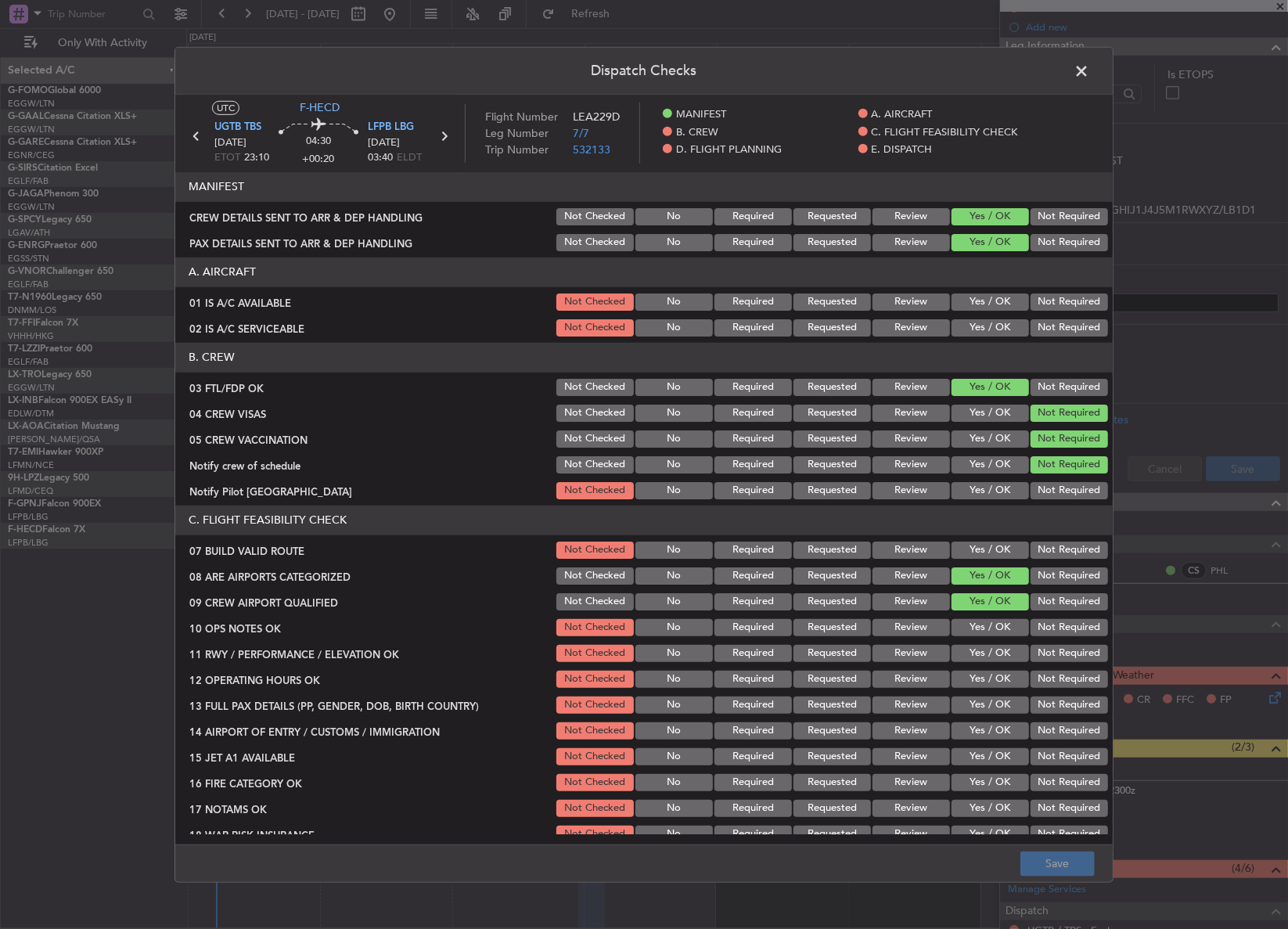
click at [985, 328] on button "Yes / OK" at bounding box center [990, 328] width 77 height 17
click at [978, 297] on button "Yes / OK" at bounding box center [990, 302] width 77 height 17
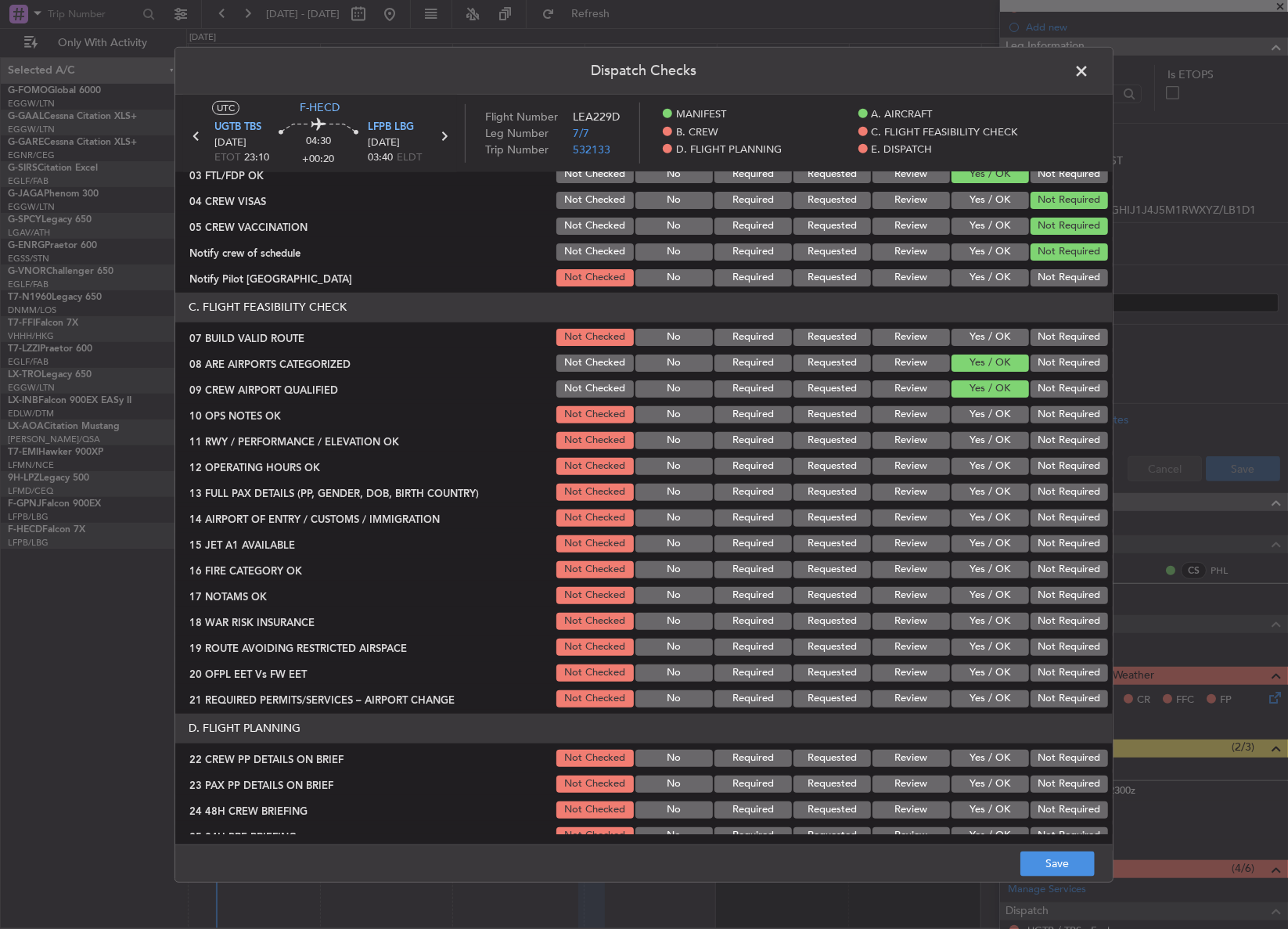
click at [992, 285] on div "Yes / OK" at bounding box center [988, 277] width 79 height 22
click at [993, 282] on button "Yes / OK" at bounding box center [990, 278] width 77 height 17
click at [980, 335] on button "Yes / OK" at bounding box center [990, 337] width 77 height 17
click at [973, 432] on button "Yes / OK" at bounding box center [990, 440] width 77 height 17
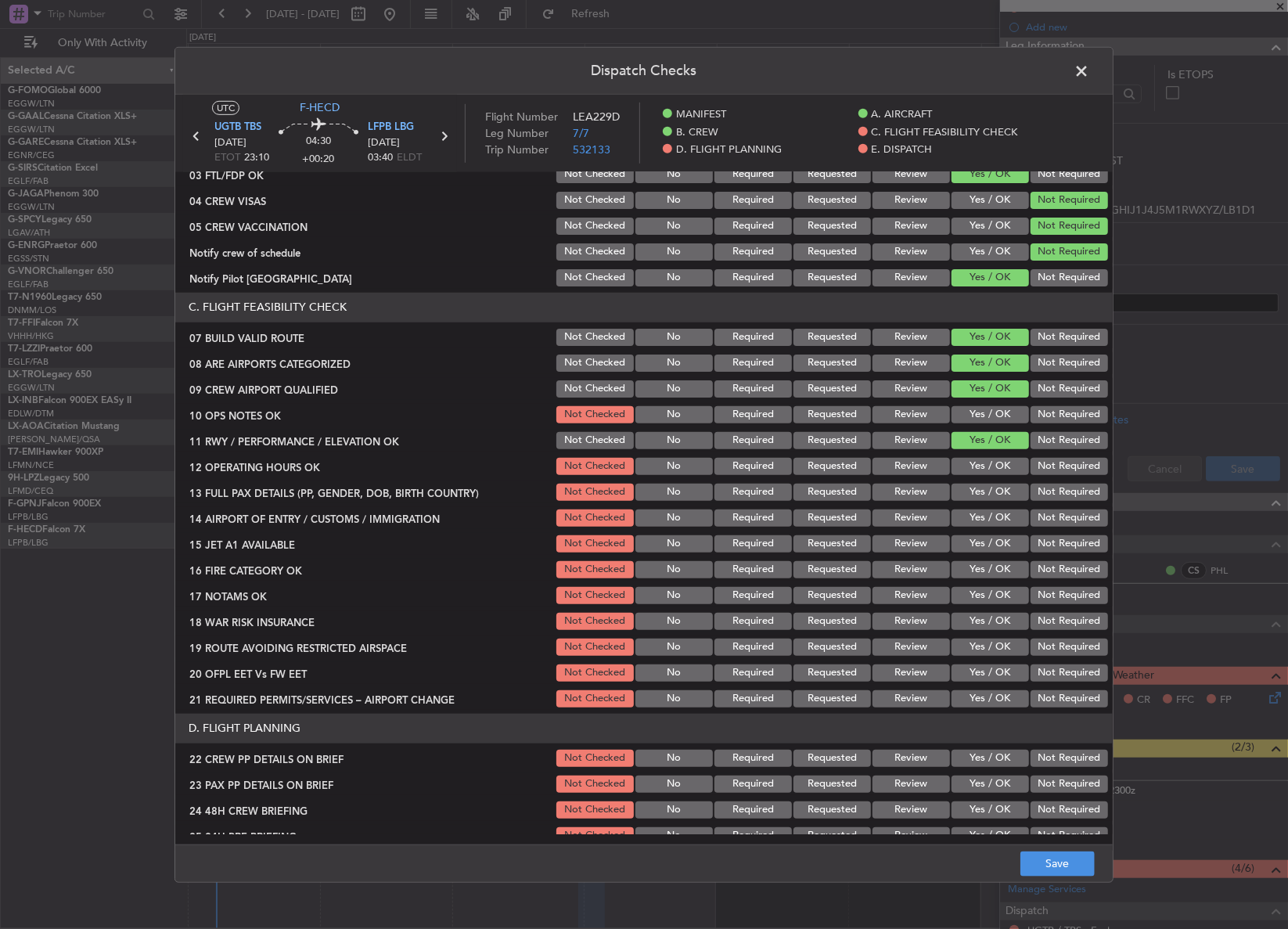
click at [971, 423] on div "Yes / OK" at bounding box center [988, 414] width 79 height 22
click at [969, 425] on section "C. FLIGHT FEASIBILITY CHECK 07 BUILD VALID ROUTE Not Checked No Required Reques…" at bounding box center [643, 501] width 937 height 417
click at [967, 414] on button "Yes / OK" at bounding box center [990, 415] width 77 height 17
click at [973, 463] on button "Yes / OK" at bounding box center [990, 466] width 77 height 17
drag, startPoint x: 972, startPoint y: 494, endPoint x: 966, endPoint y: 511, distance: 18.0
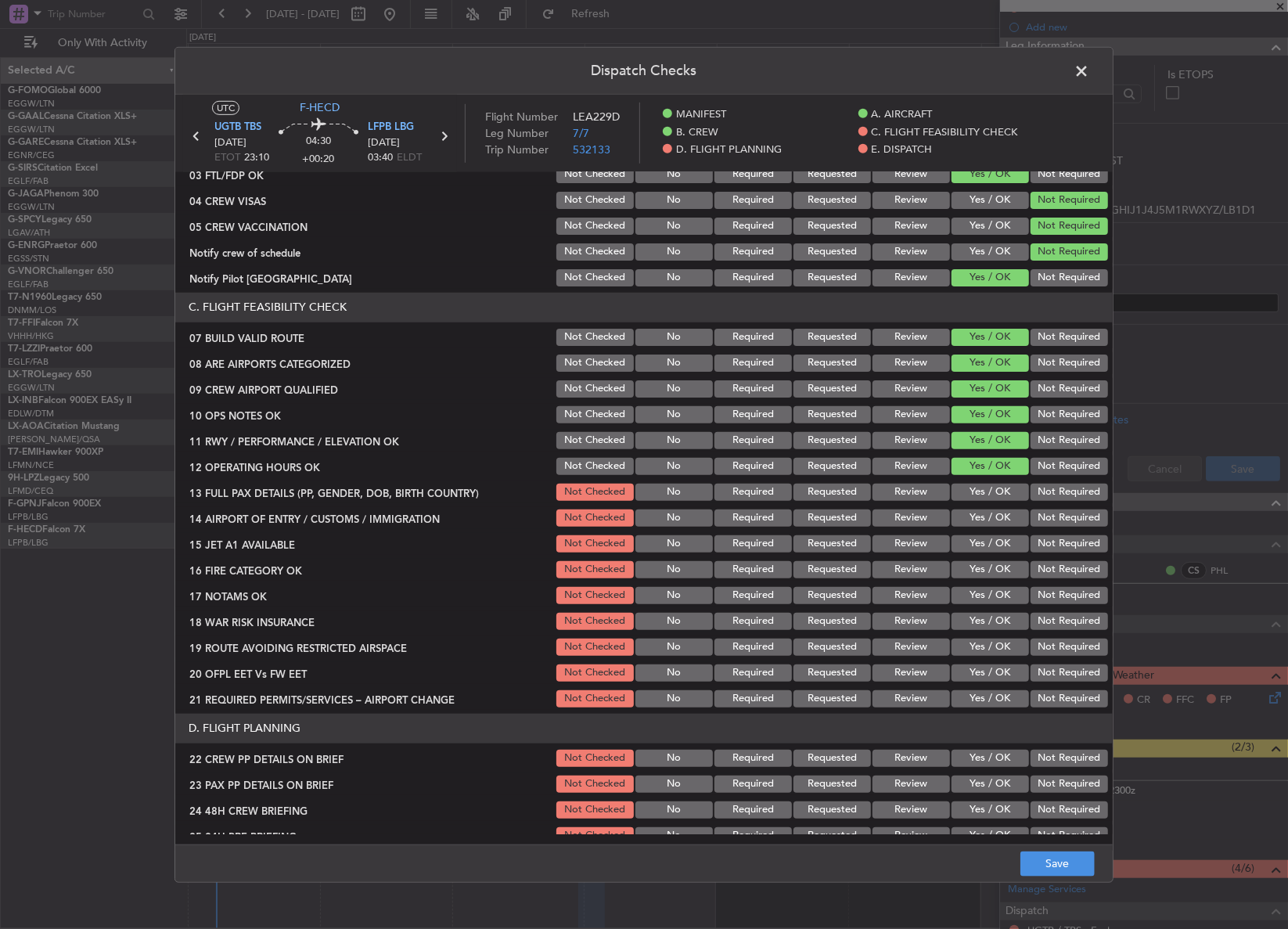
click at [970, 494] on button "Yes / OK" at bounding box center [990, 492] width 77 height 17
click at [964, 516] on button "Yes / OK" at bounding box center [990, 518] width 77 height 17
click at [962, 540] on button "Yes / OK" at bounding box center [990, 543] width 77 height 17
click at [981, 587] on button "Yes / OK" at bounding box center [990, 595] width 77 height 17
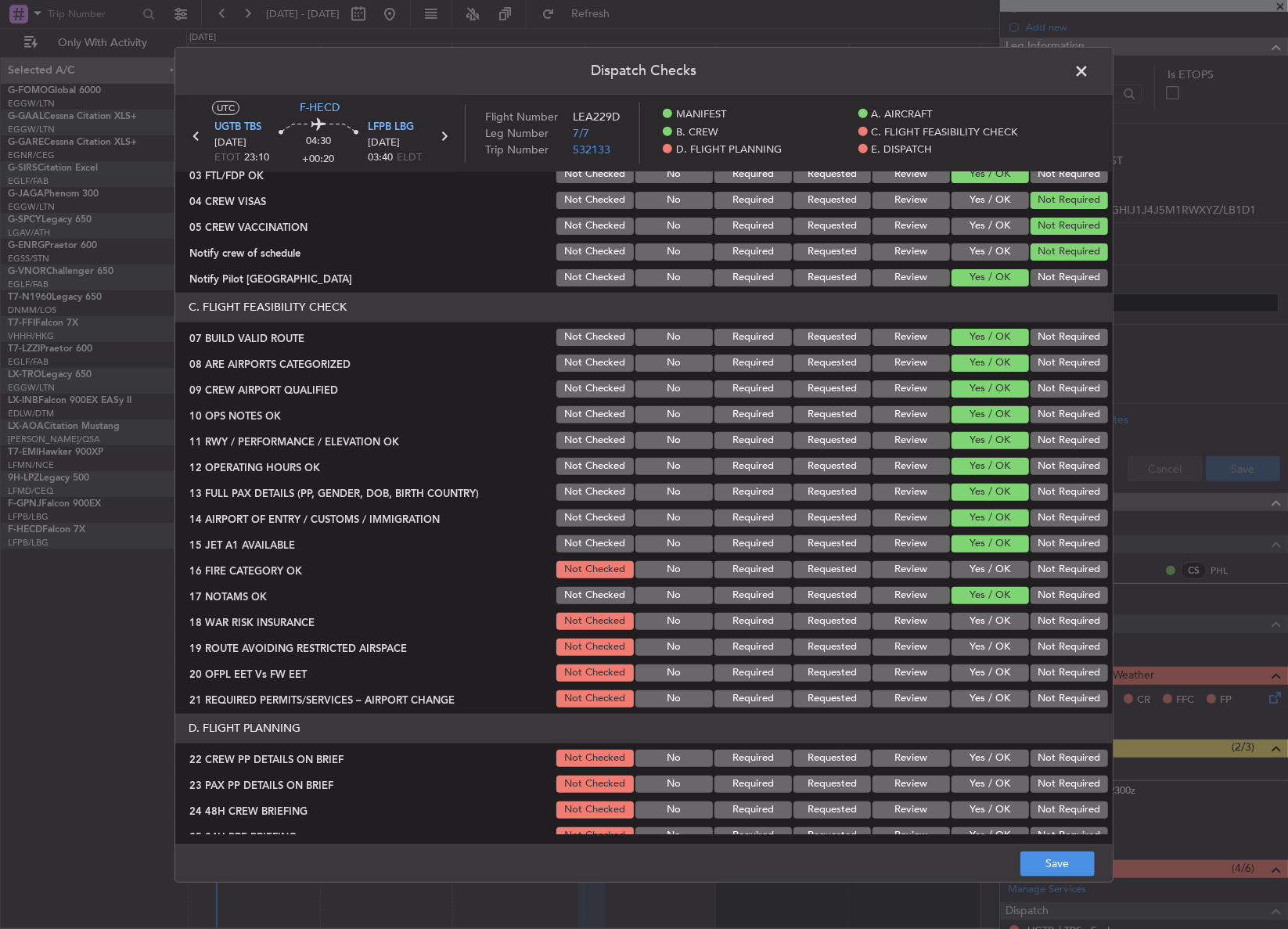
click at [972, 565] on button "Yes / OK" at bounding box center [990, 569] width 77 height 17
click at [980, 616] on button "Yes / OK" at bounding box center [990, 621] width 77 height 17
click at [977, 652] on button "Yes / OK" at bounding box center [990, 647] width 77 height 17
click at [976, 665] on section "C. FLIGHT FEASIBILITY CHECK 07 BUILD VALID ROUTE Not Checked No Required Reques…" at bounding box center [643, 501] width 937 height 417
click at [977, 669] on button "Yes / OK" at bounding box center [990, 672] width 77 height 17
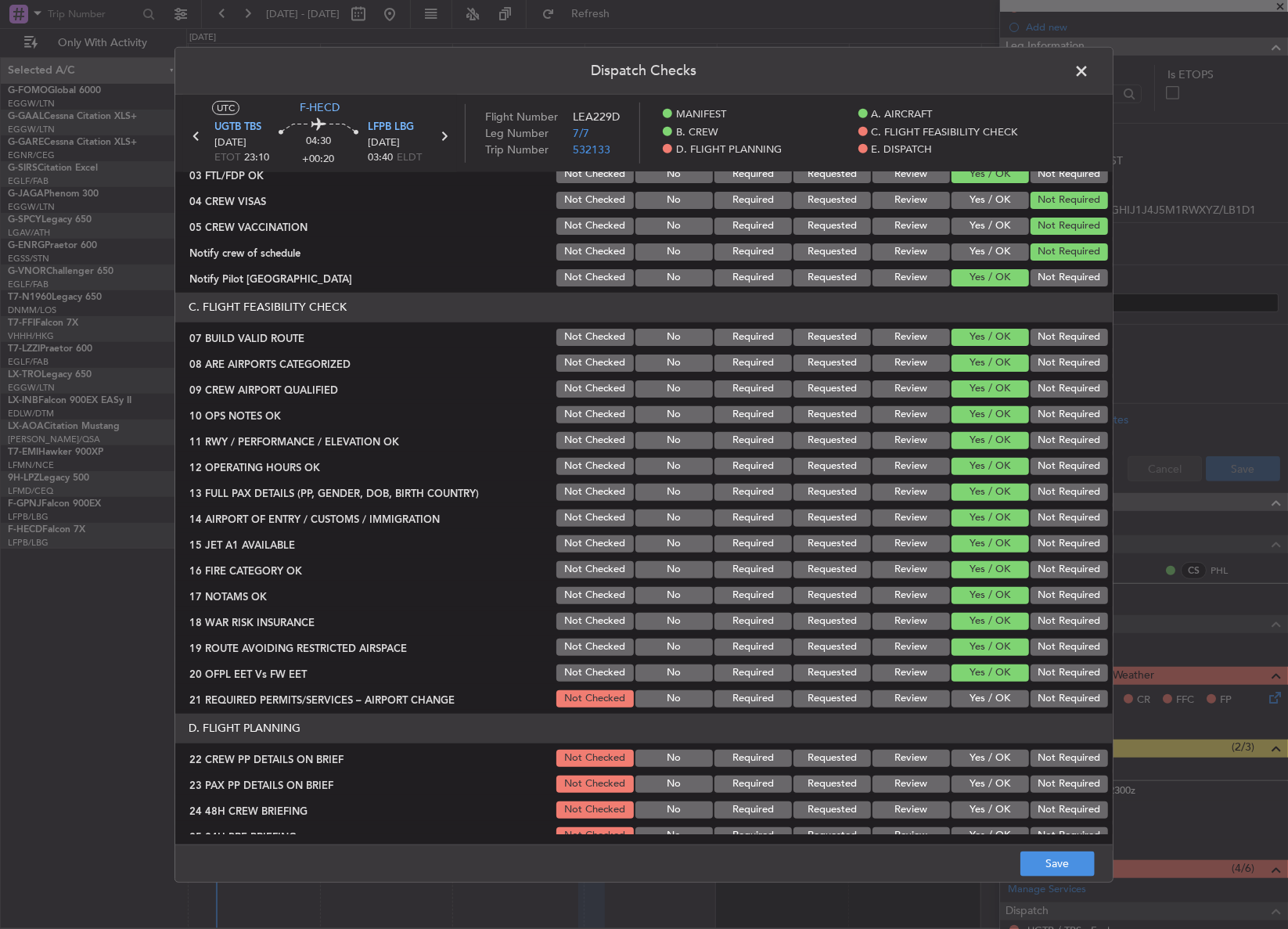
click at [977, 696] on button "Yes / OK" at bounding box center [990, 698] width 77 height 17
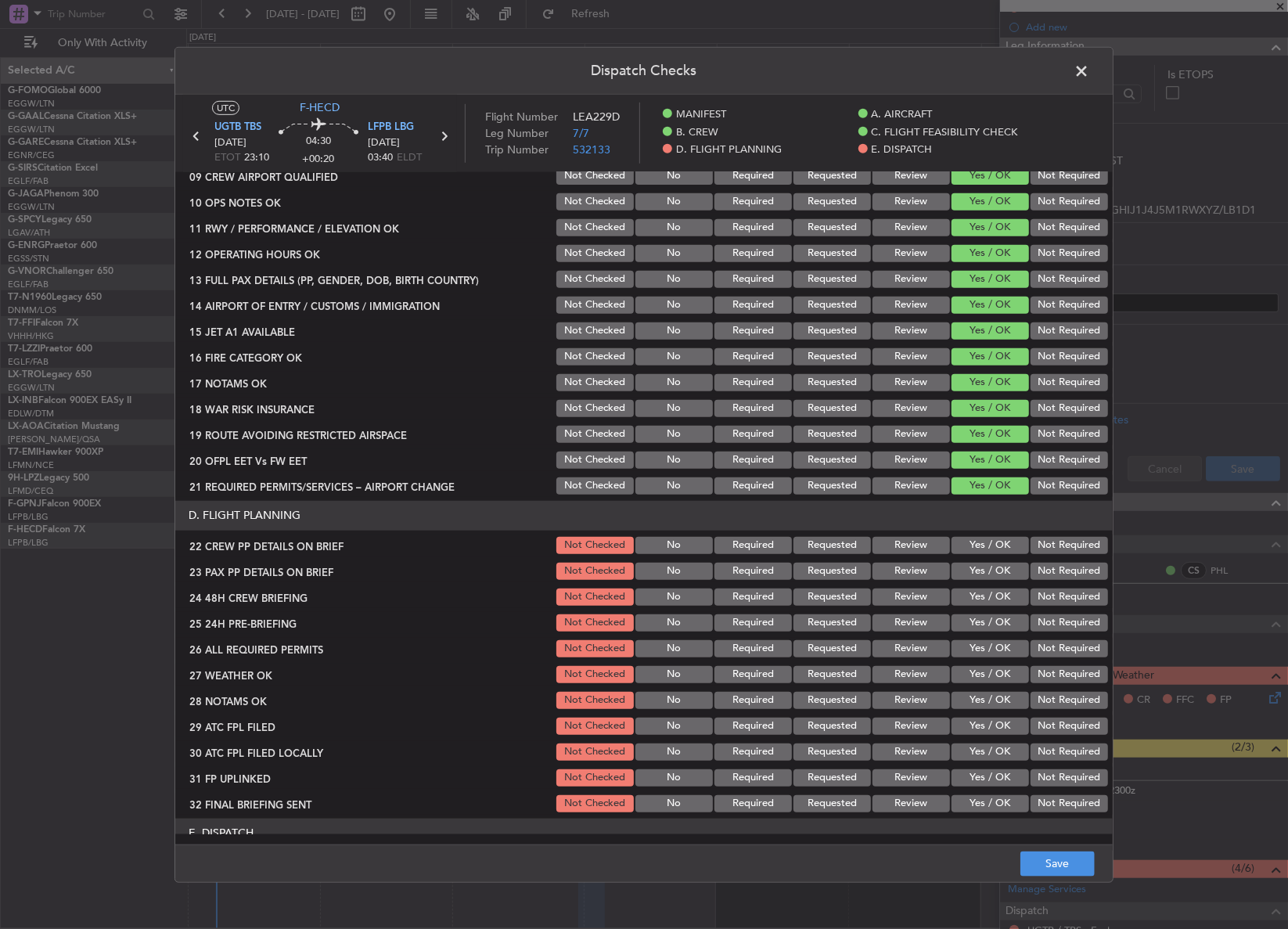
scroll to position [426, 0]
click at [961, 543] on button "Yes / OK" at bounding box center [990, 544] width 77 height 17
click at [962, 572] on button "Yes / OK" at bounding box center [990, 570] width 77 height 17
click at [963, 603] on div "Yes / OK" at bounding box center [988, 595] width 79 height 22
click at [991, 591] on button "Yes / OK" at bounding box center [990, 596] width 77 height 17
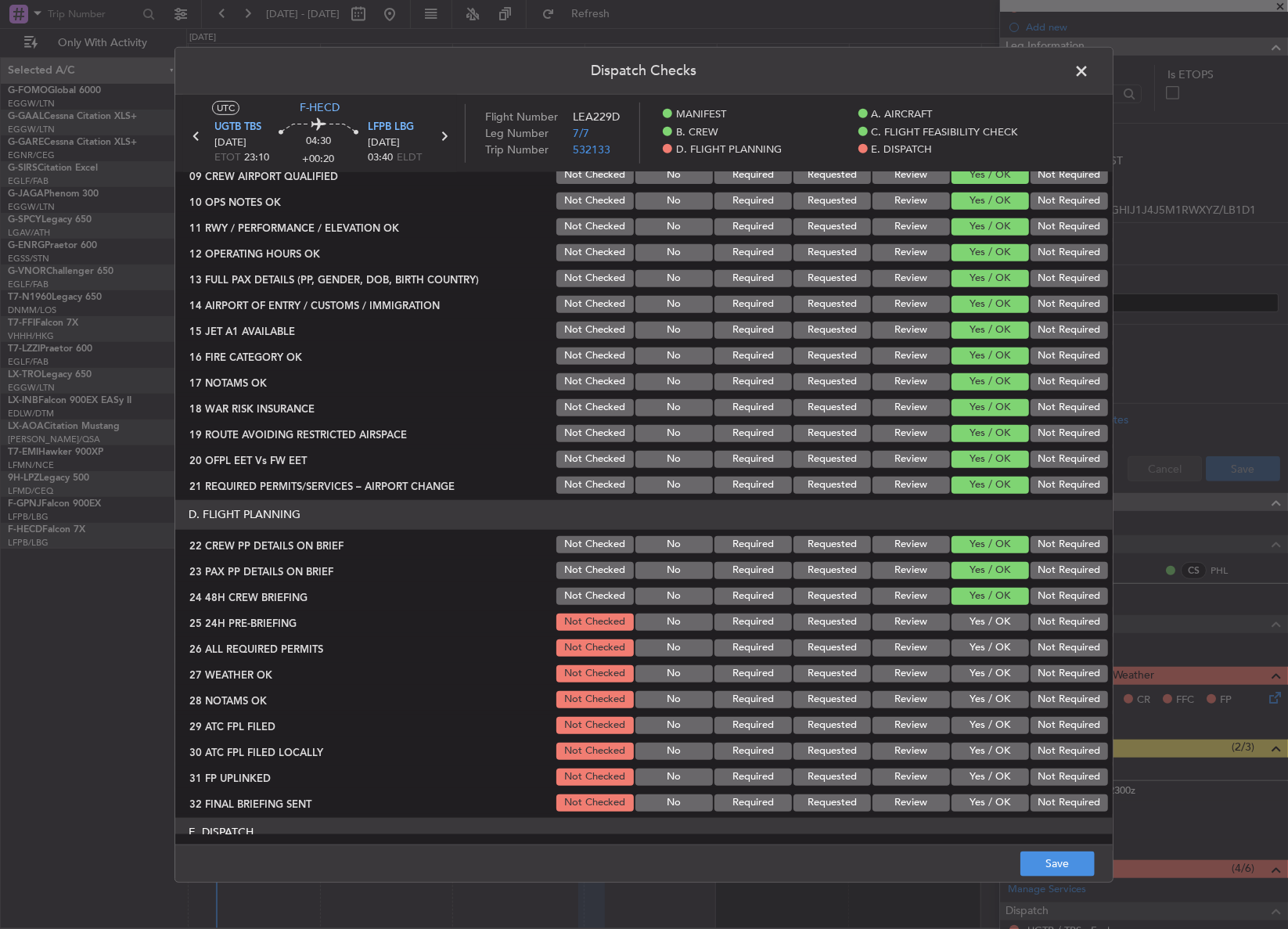
click at [1042, 618] on button "Not Required" at bounding box center [1069, 622] width 77 height 17
click at [1057, 853] on button "Save" at bounding box center [1057, 863] width 75 height 25
click at [1090, 76] on span at bounding box center [1090, 75] width 0 height 31
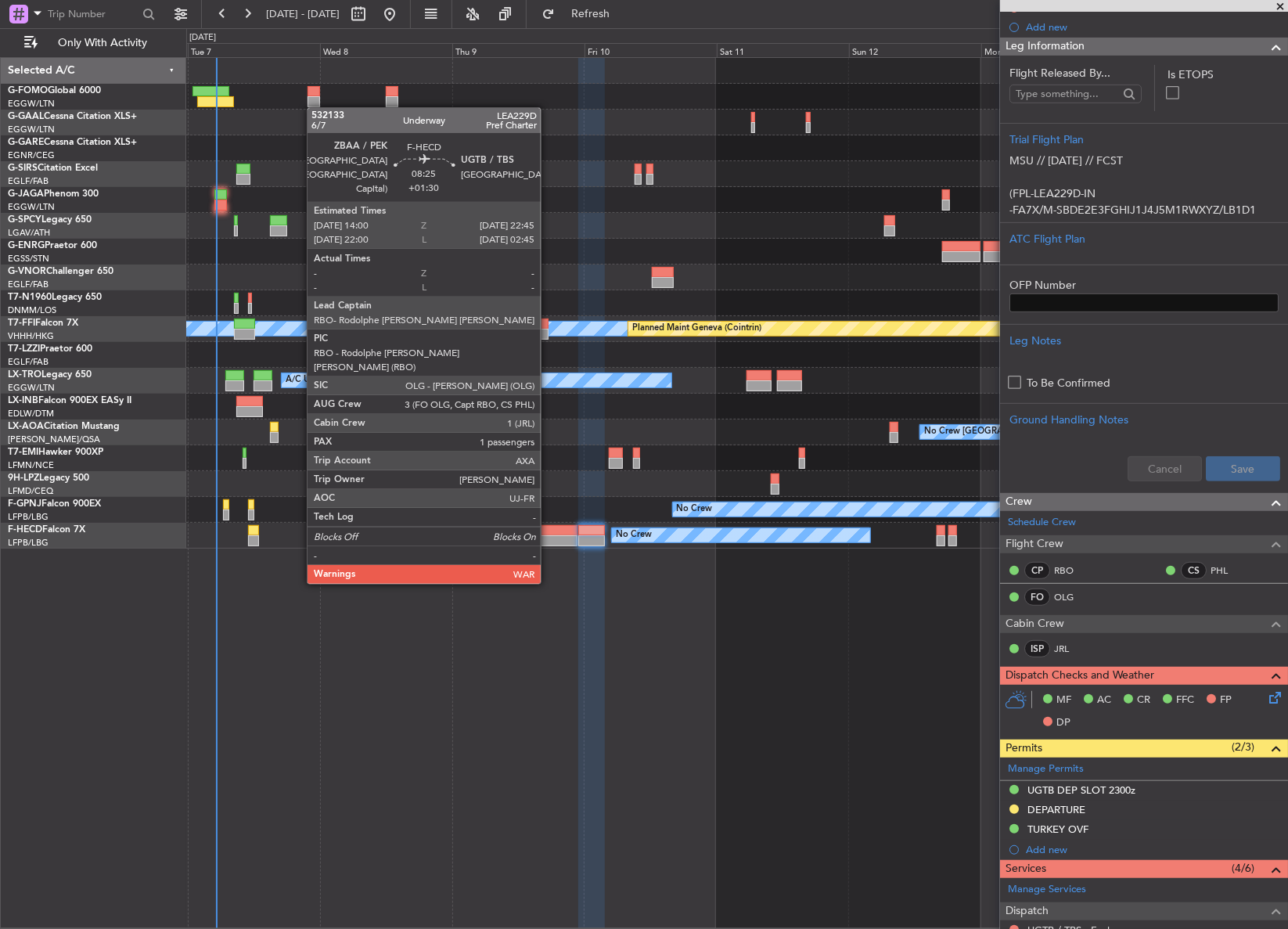
click at [548, 538] on div at bounding box center [553, 540] width 49 height 11
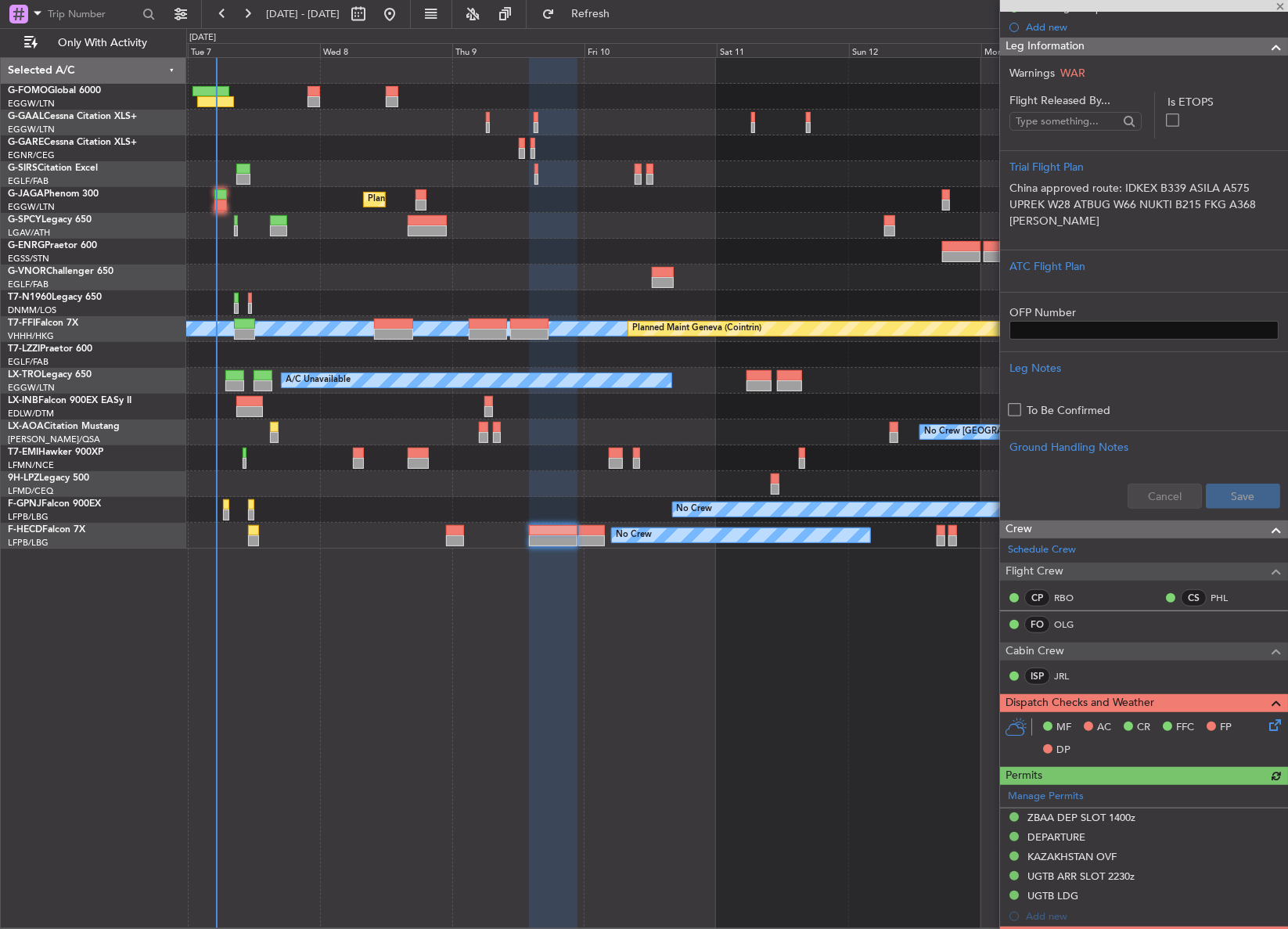
scroll to position [284, 0]
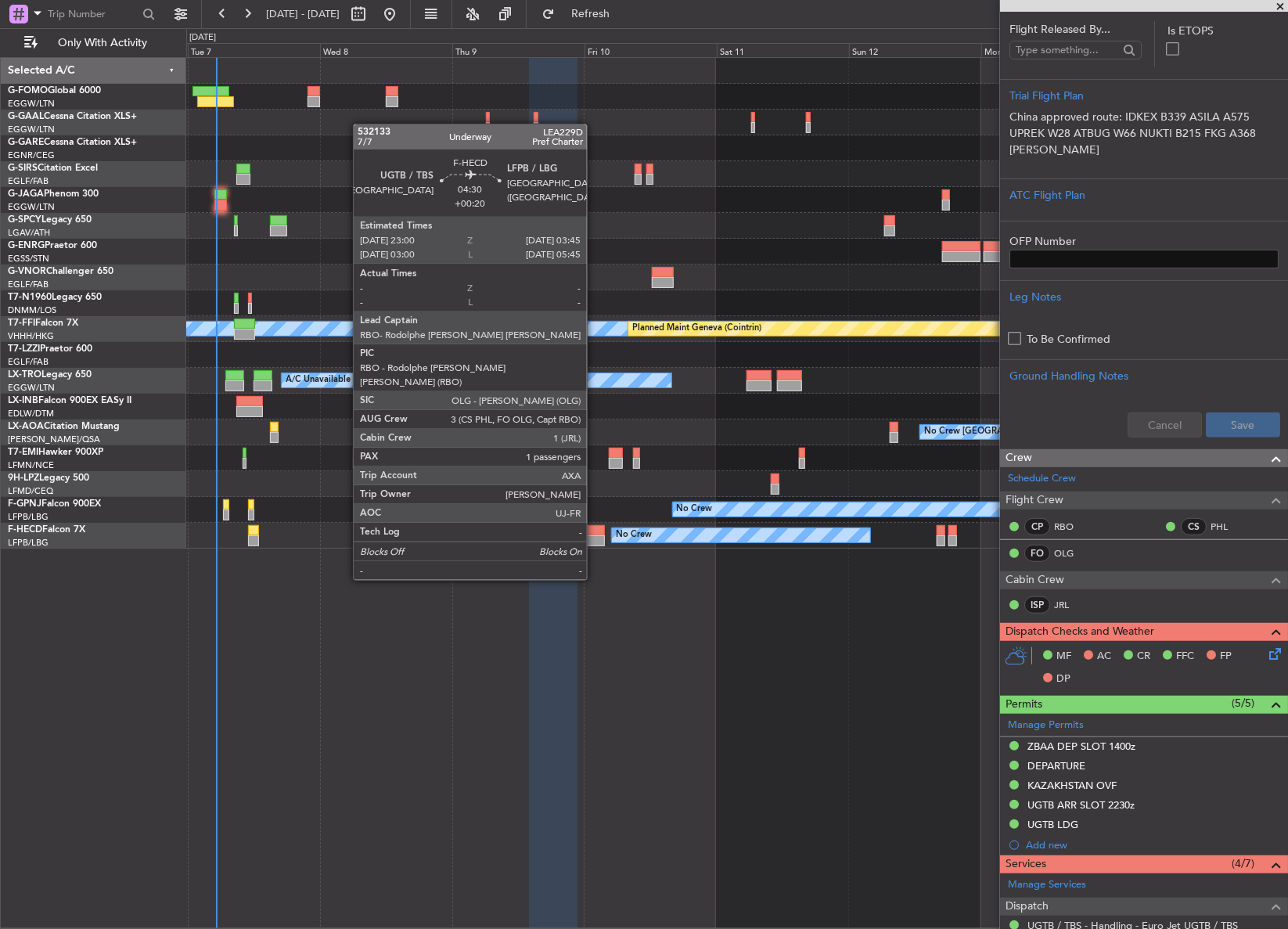
click at [594, 536] on div at bounding box center [591, 540] width 27 height 11
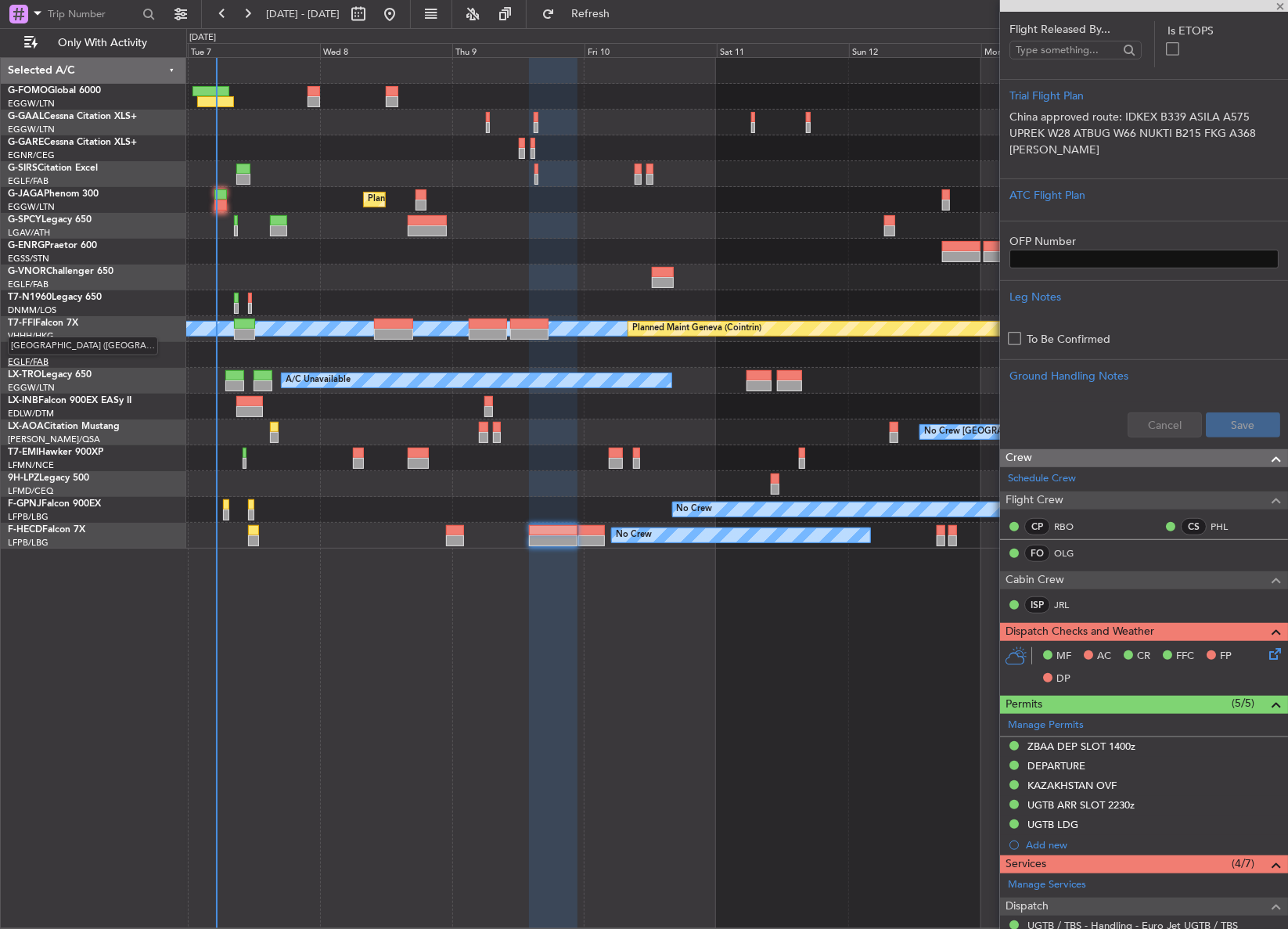
type input "+00:20"
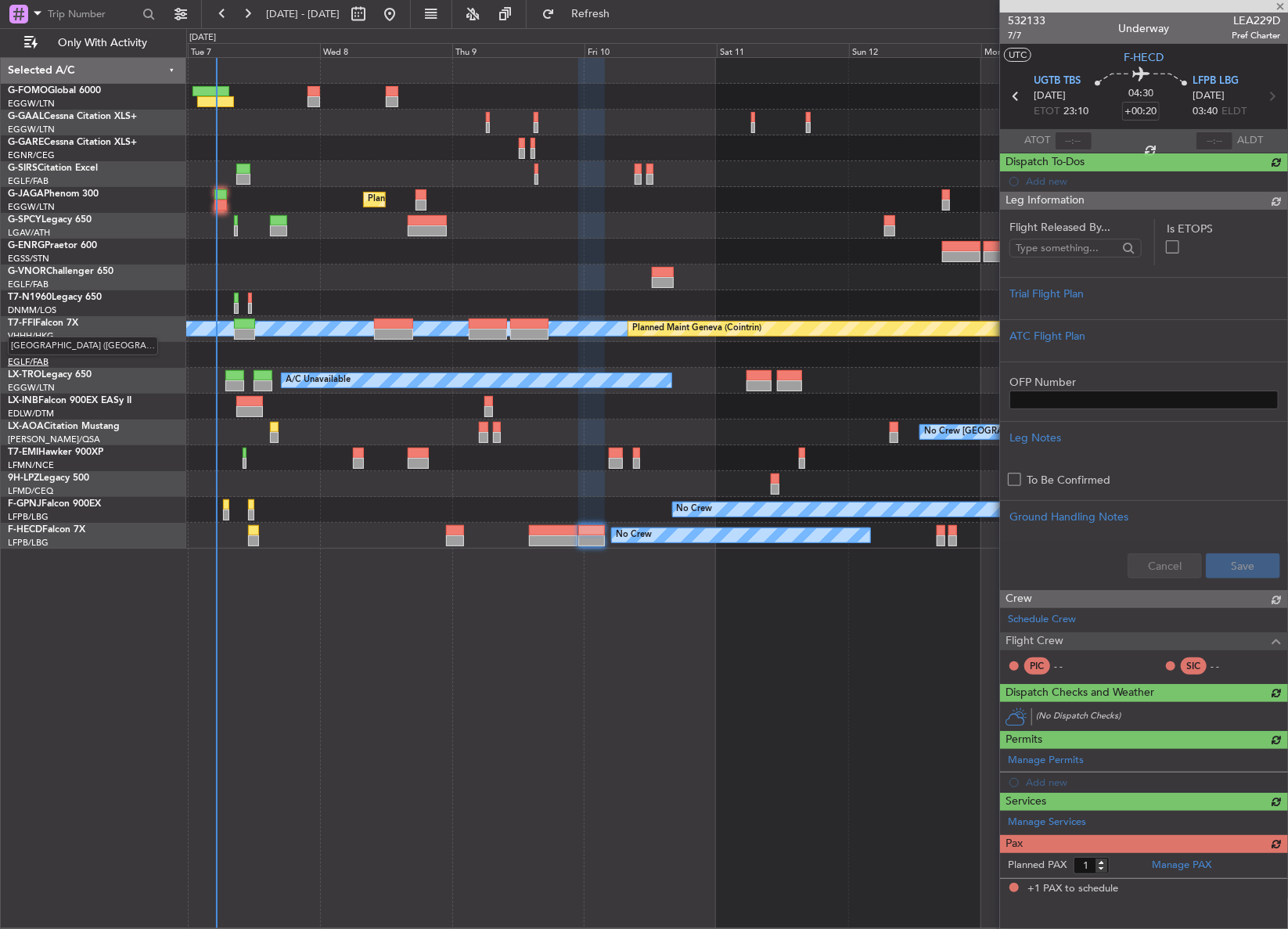
scroll to position [0, 0]
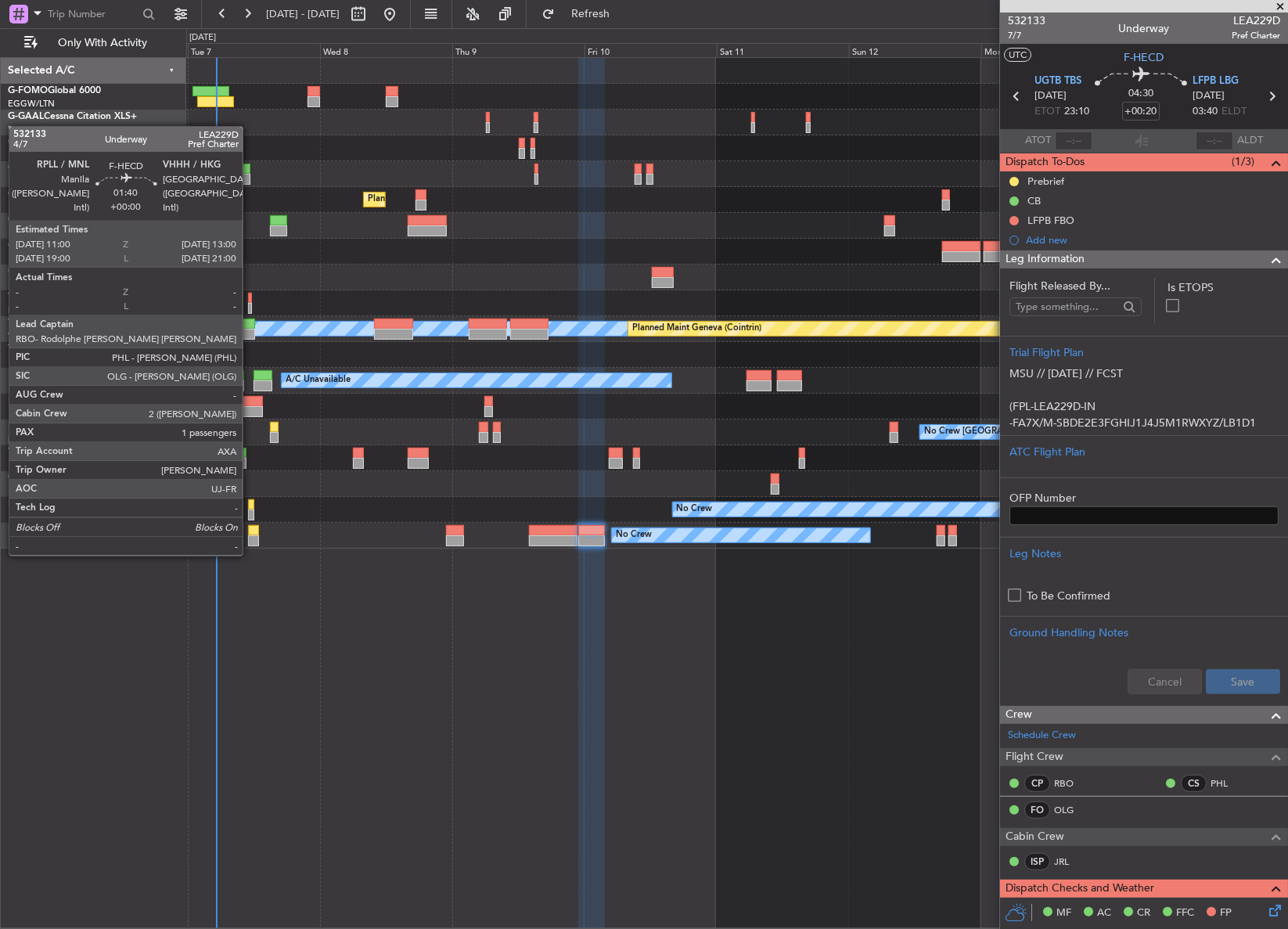
click at [250, 540] on div at bounding box center [254, 540] width 12 height 11
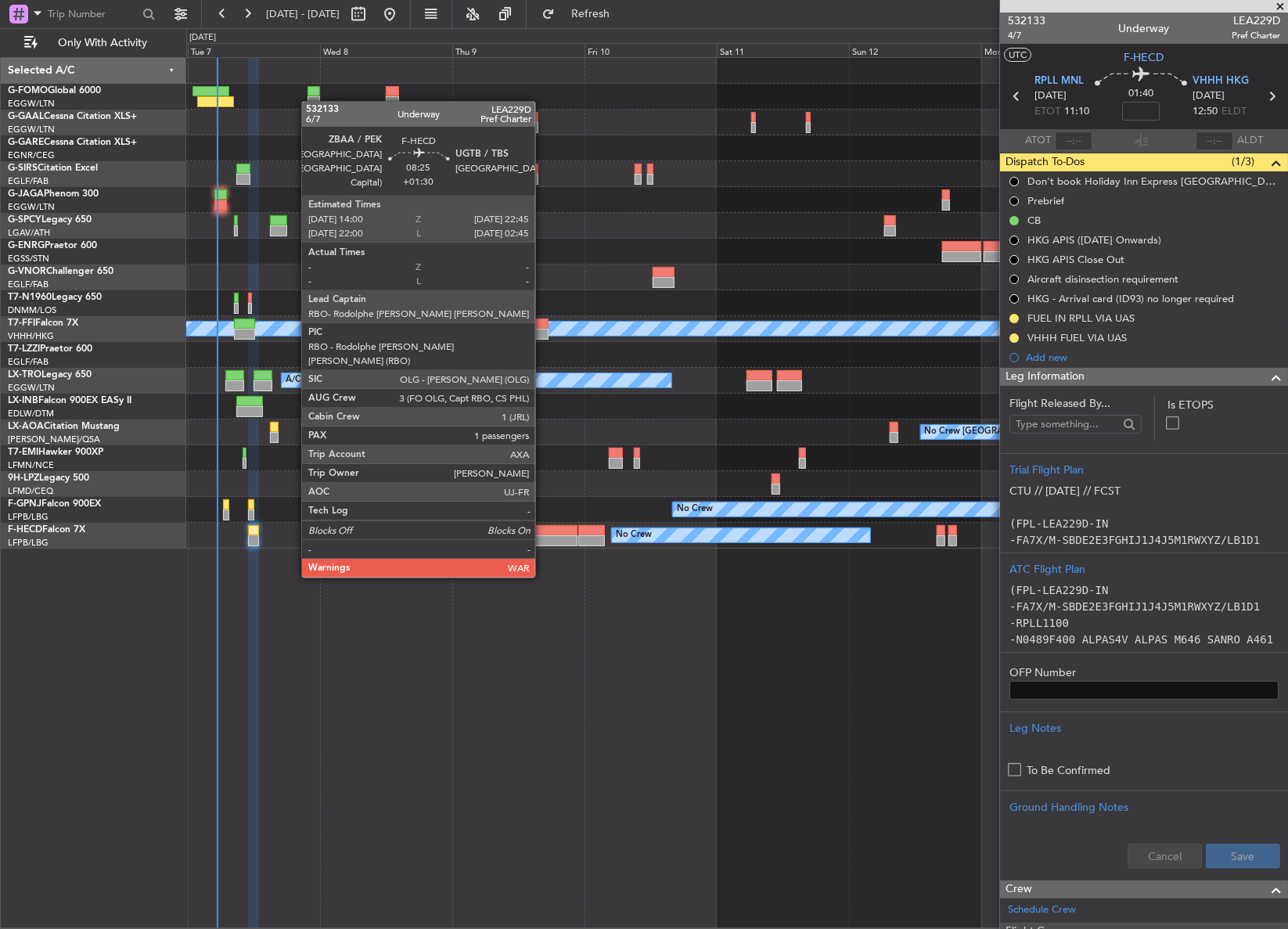
click at [543, 532] on div at bounding box center [553, 530] width 49 height 11
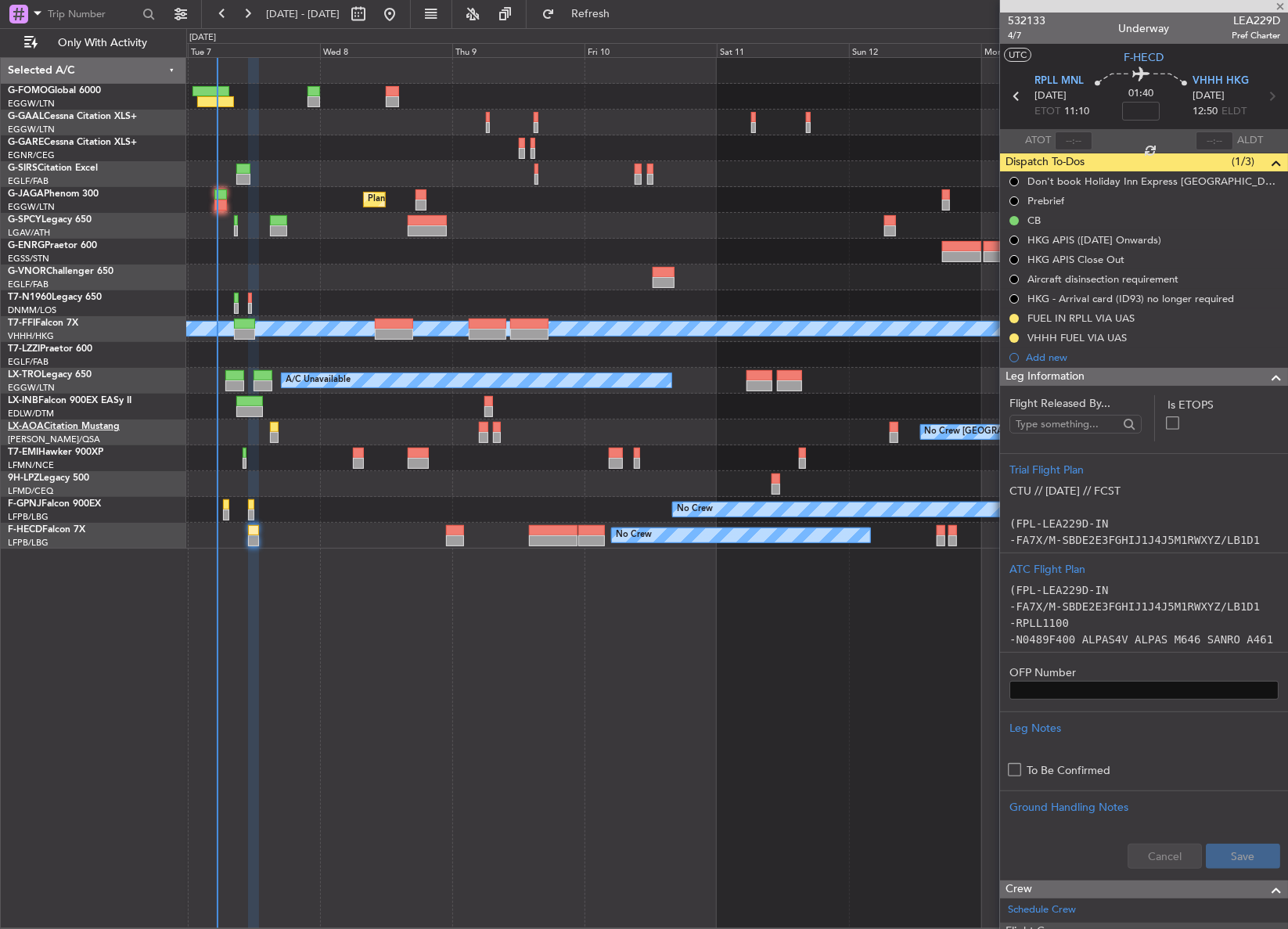
type input "+01:30"
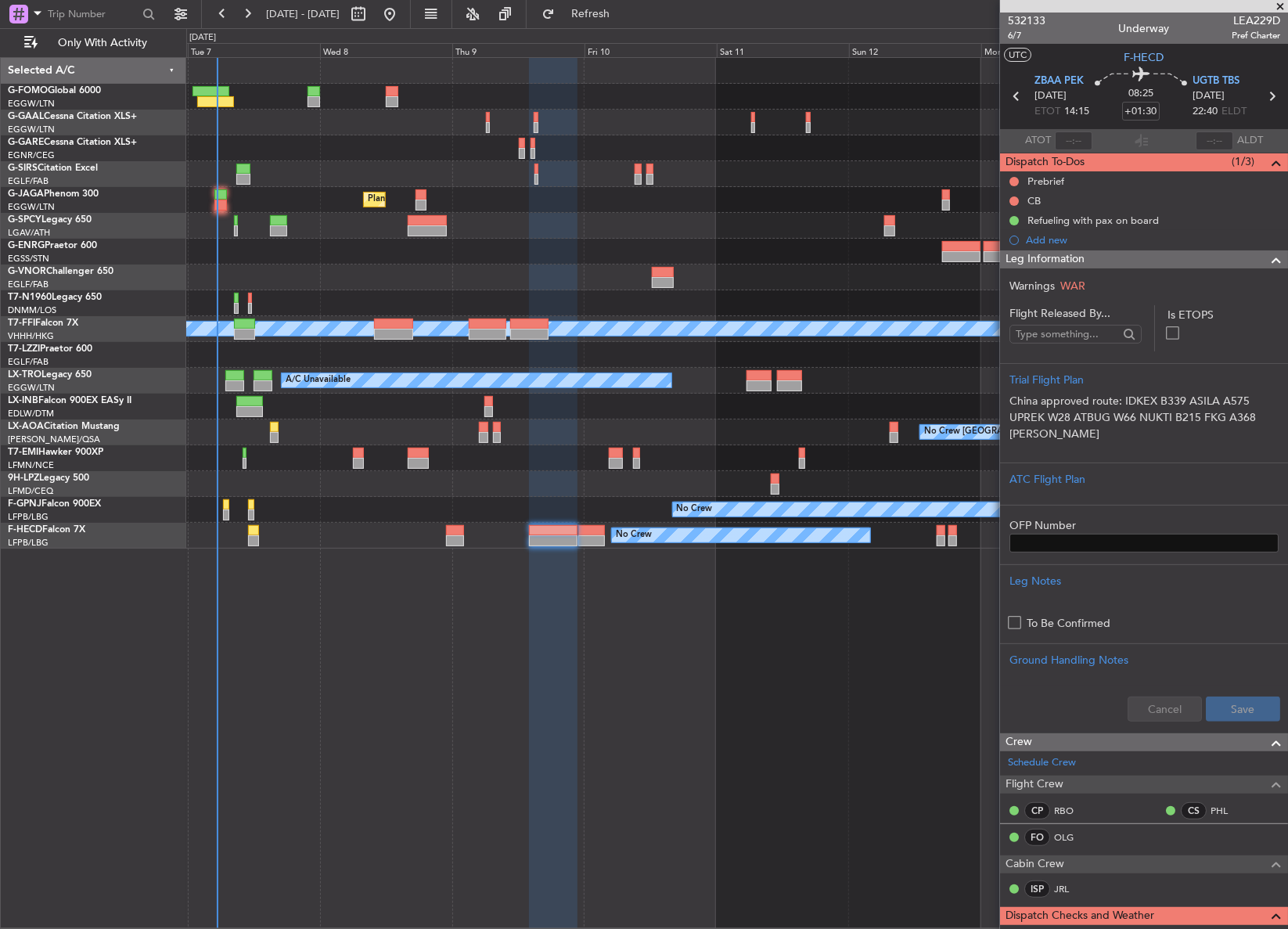
drag, startPoint x: 1012, startPoint y: 204, endPoint x: 1011, endPoint y: 213, distance: 9.1
click at [1012, 204] on button at bounding box center [1014, 201] width 10 height 10
click at [1000, 274] on span "Completed" at bounding box center [1021, 270] width 52 height 16
click at [1018, 179] on button at bounding box center [1014, 181] width 10 height 10
click at [999, 225] on span "In Progress" at bounding box center [1021, 227] width 53 height 16
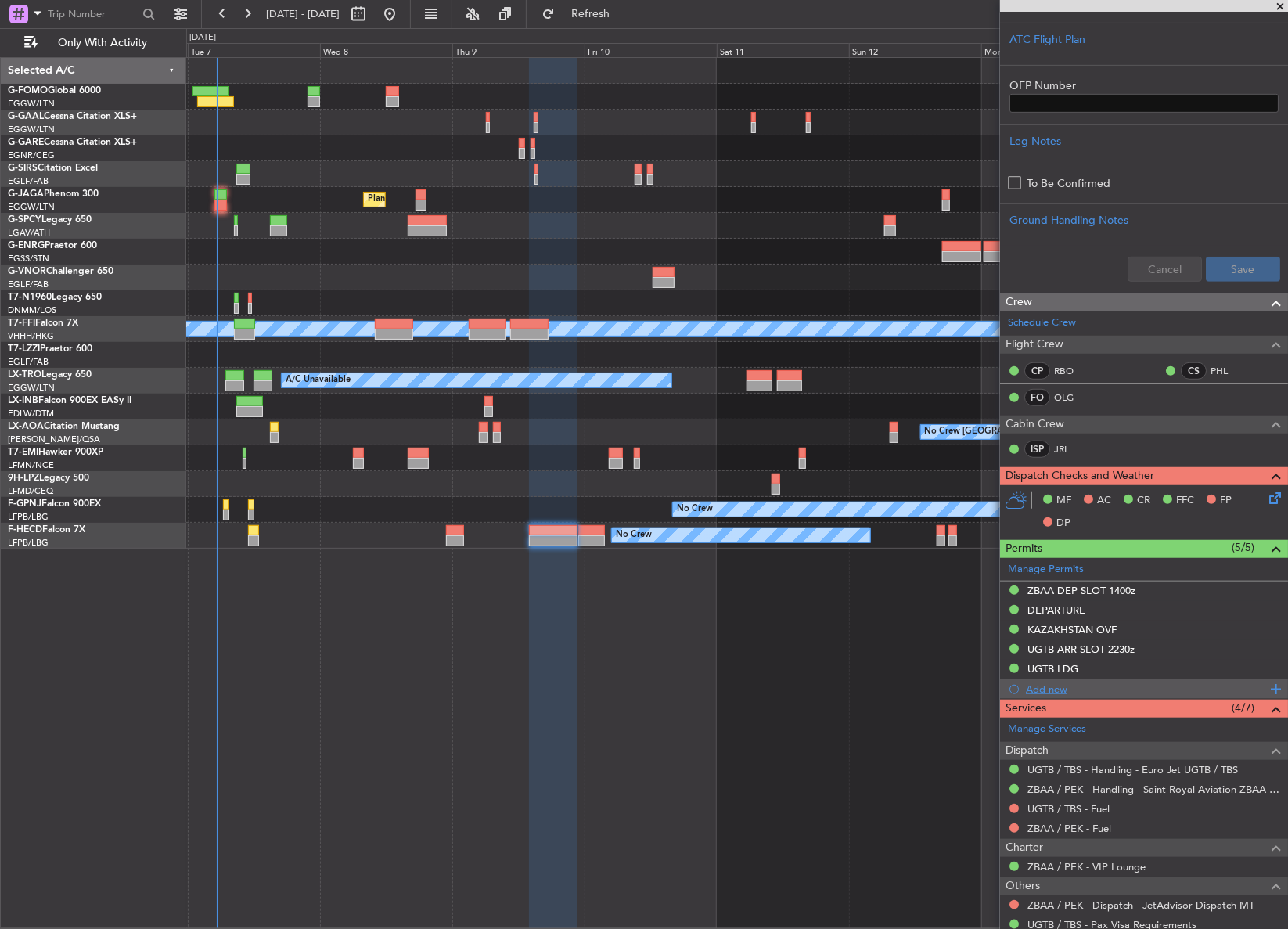
scroll to position [522, 0]
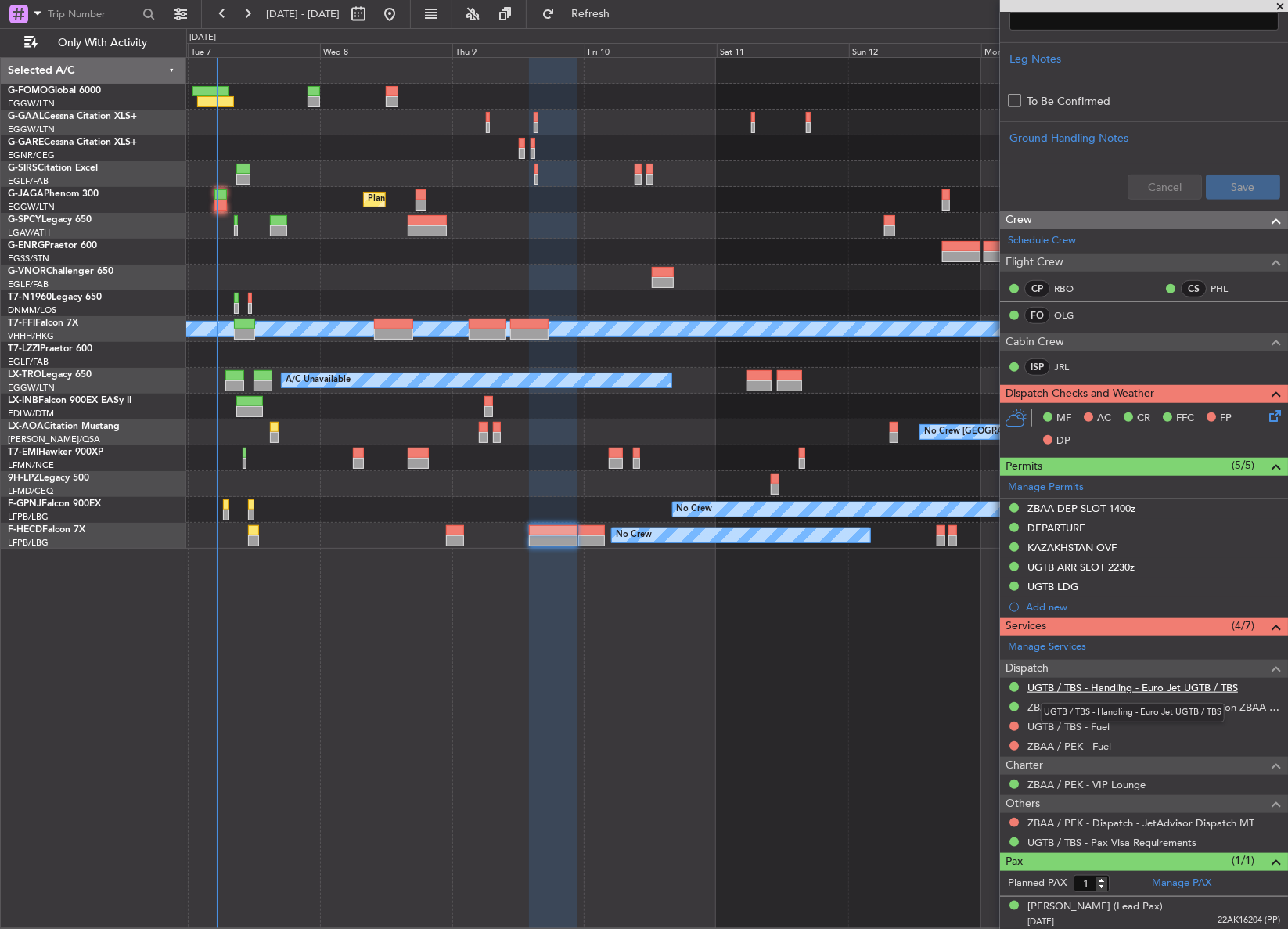
click at [1084, 688] on link "UGTB / TBS - Handling - Euro Jet UGTB / TBS" at bounding box center [1132, 686] width 211 height 13
